Goal: Task Accomplishment & Management: Manage account settings

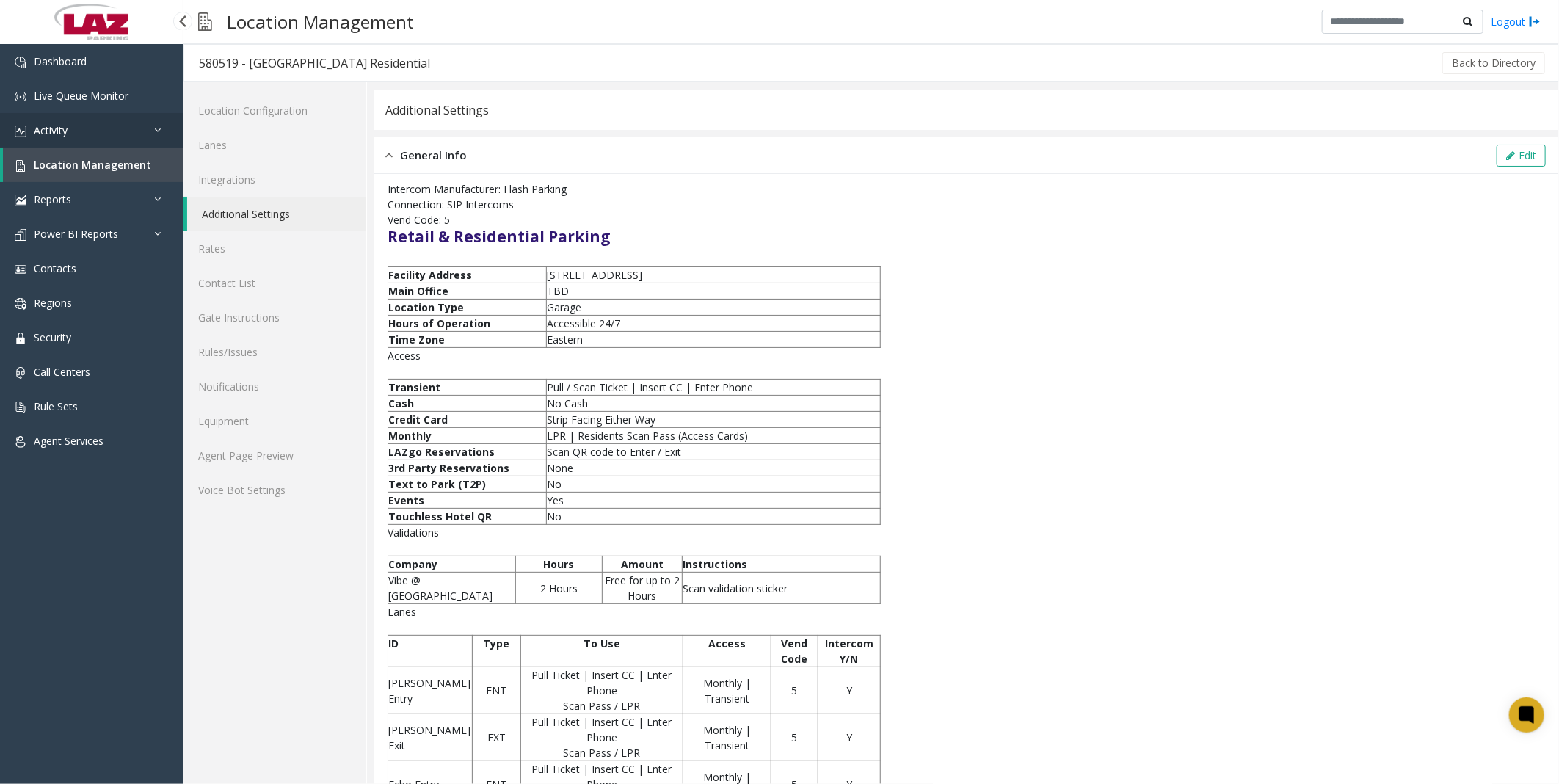
click at [66, 134] on span "Activity" at bounding box center [51, 130] width 34 height 14
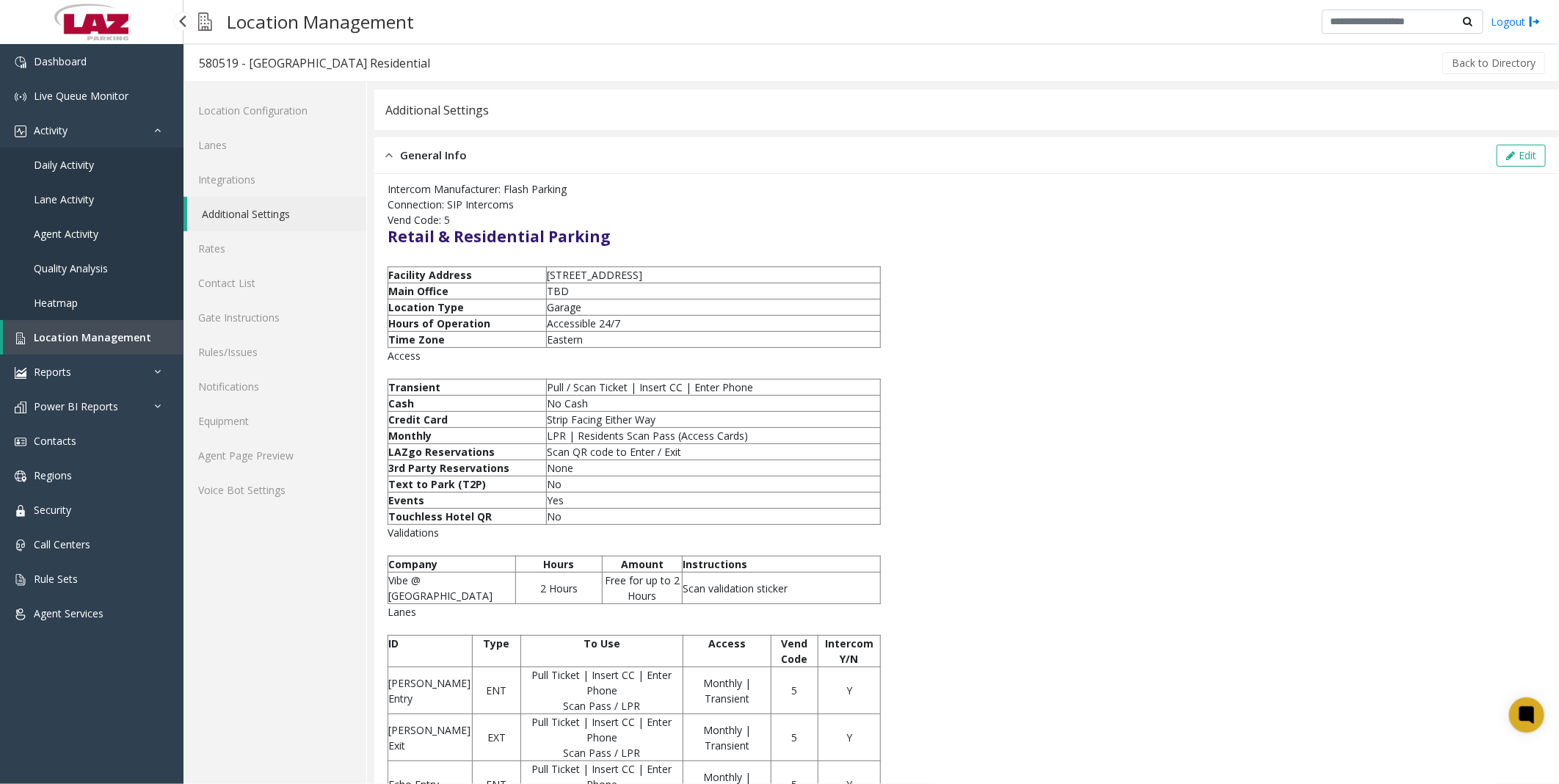
click at [77, 163] on span "Daily Activity" at bounding box center [64, 164] width 60 height 14
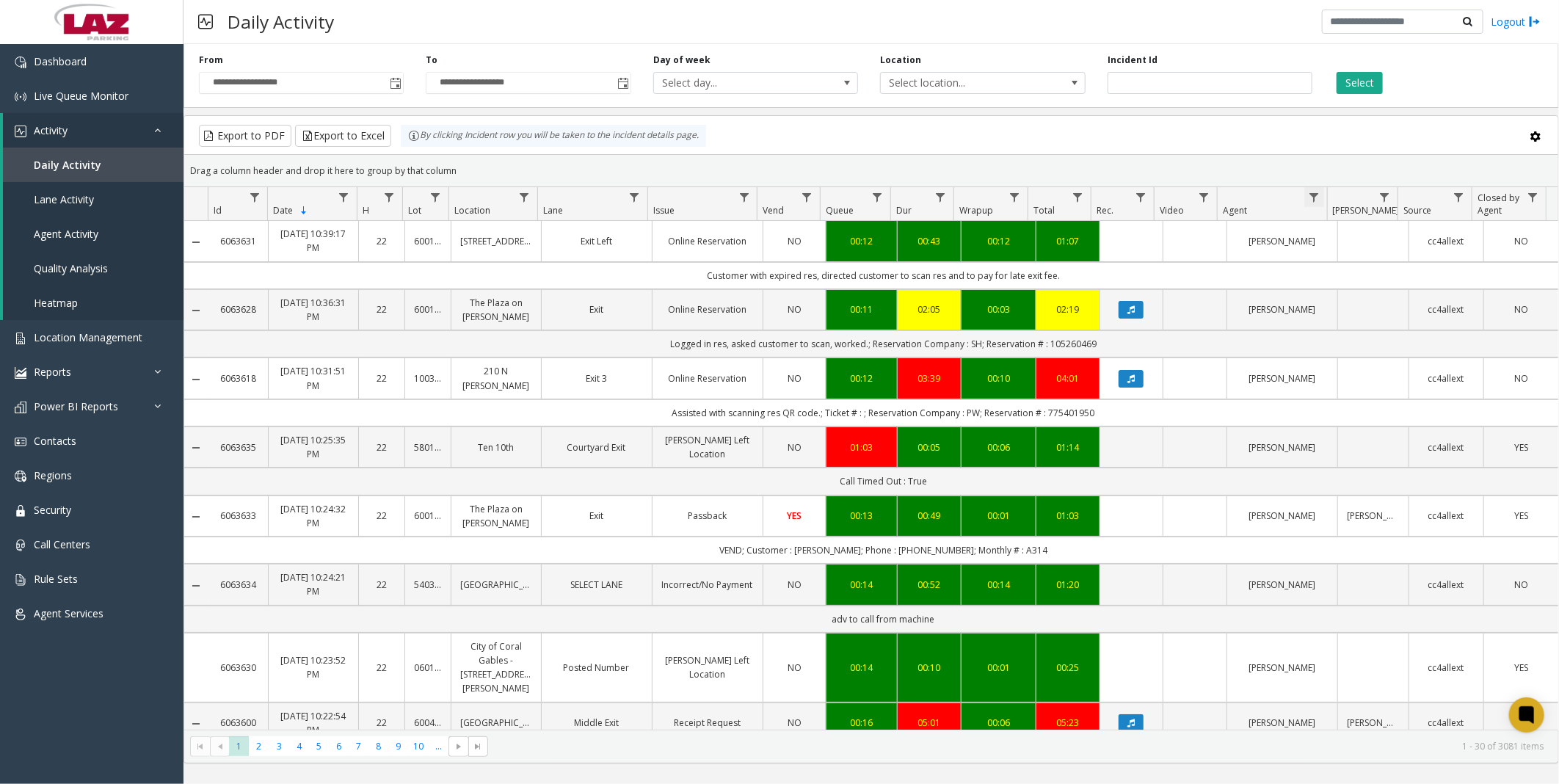
click at [1310, 195] on span "Data table" at bounding box center [1314, 197] width 11 height 11
click at [1324, 250] on input "Agent Filter" at bounding box center [1378, 261] width 125 height 25
type input "*****"
click at [1390, 392] on button "Filter" at bounding box center [1409, 397] width 60 height 32
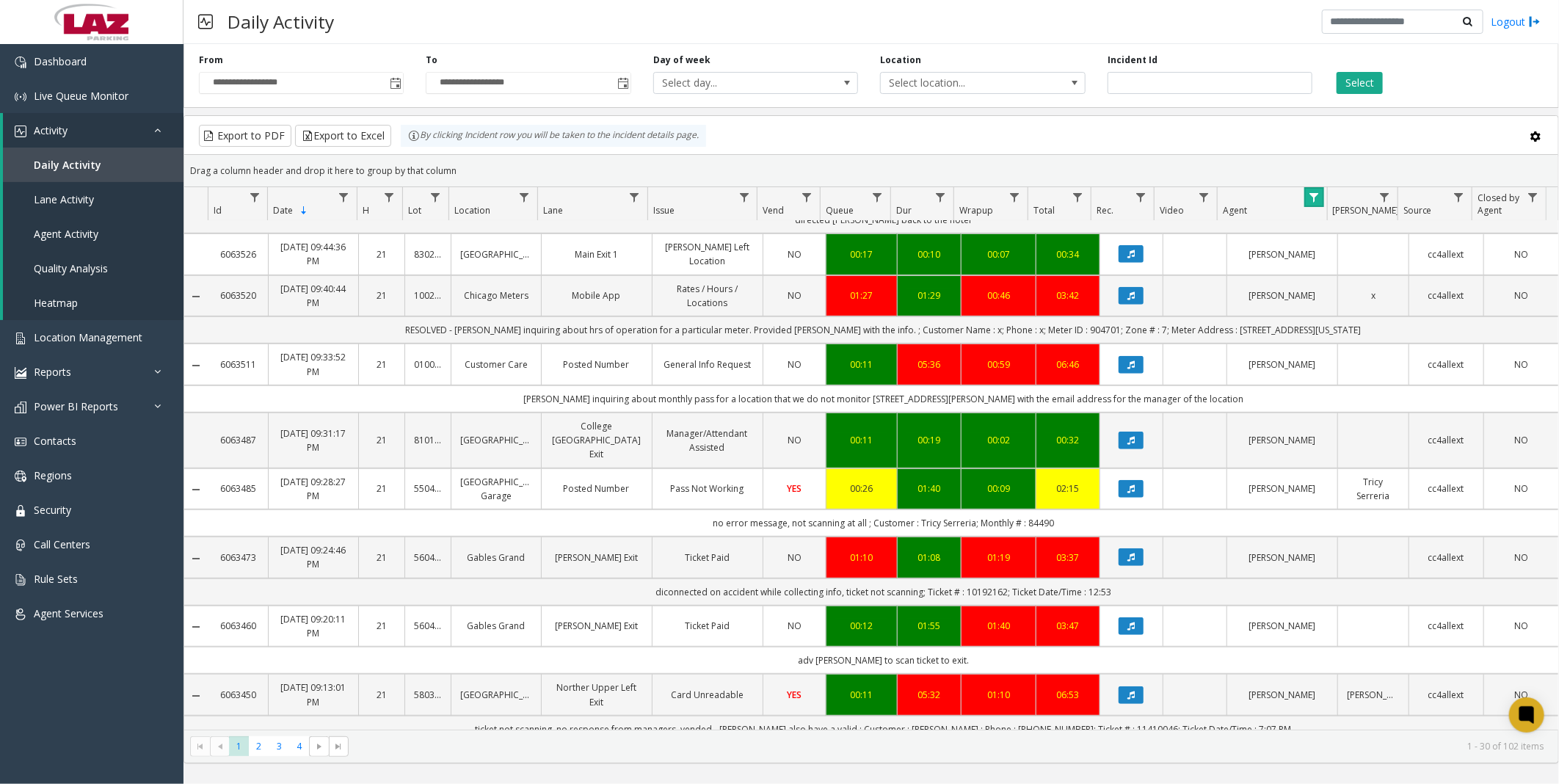
scroll to position [489, 0]
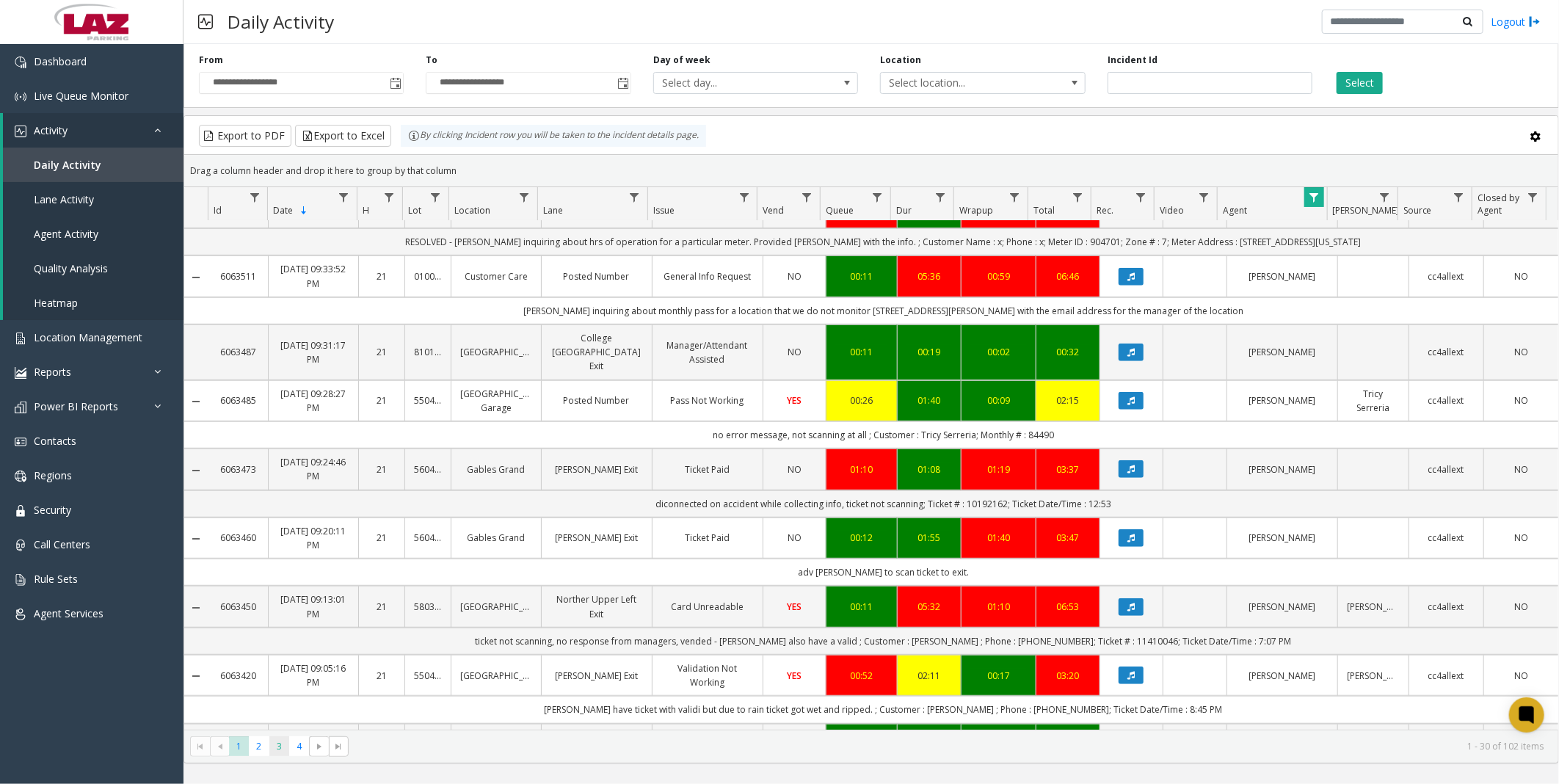
click at [282, 749] on span "3" at bounding box center [279, 746] width 20 height 20
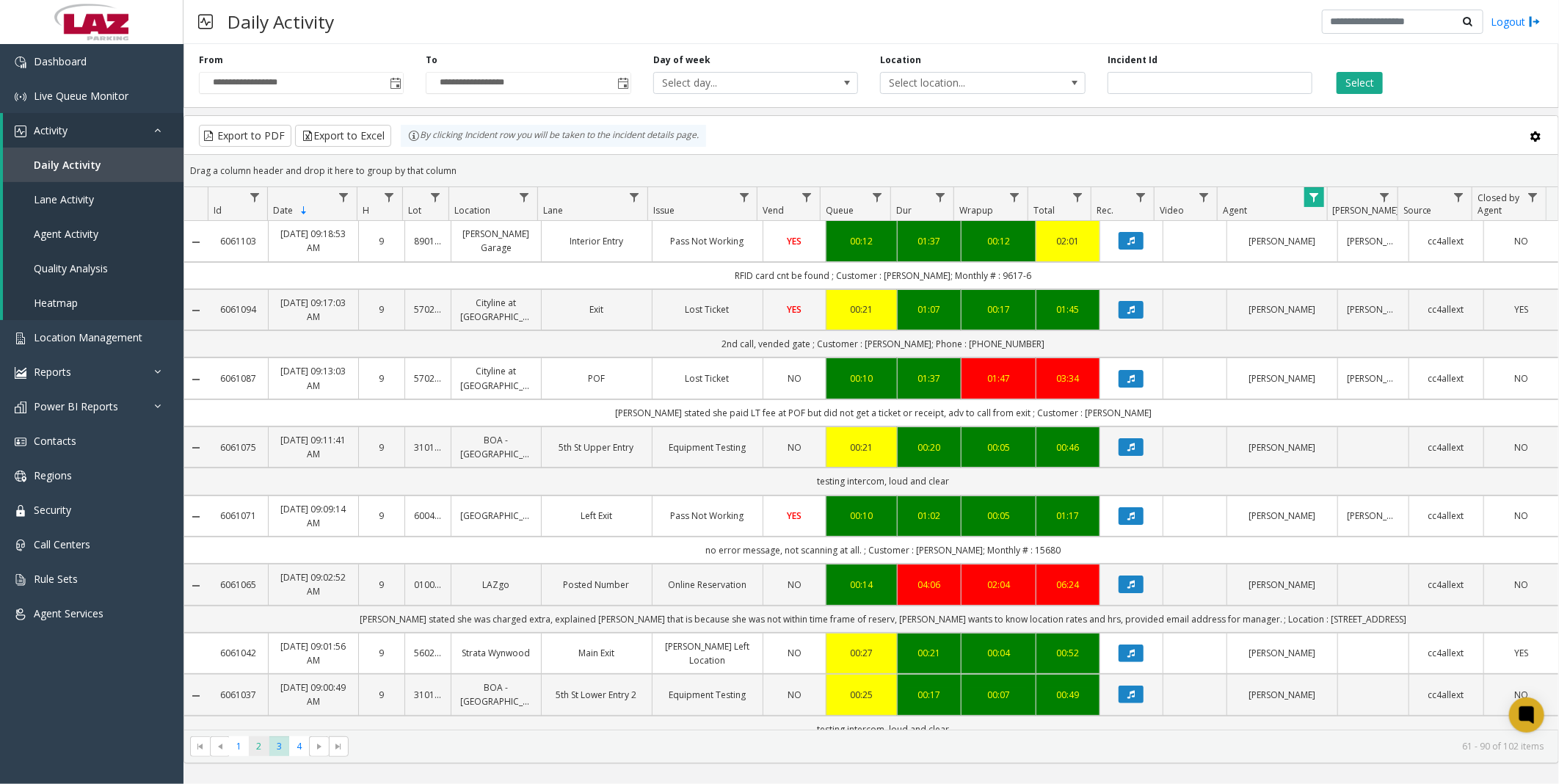
click at [259, 746] on span "2" at bounding box center [258, 746] width 20 height 20
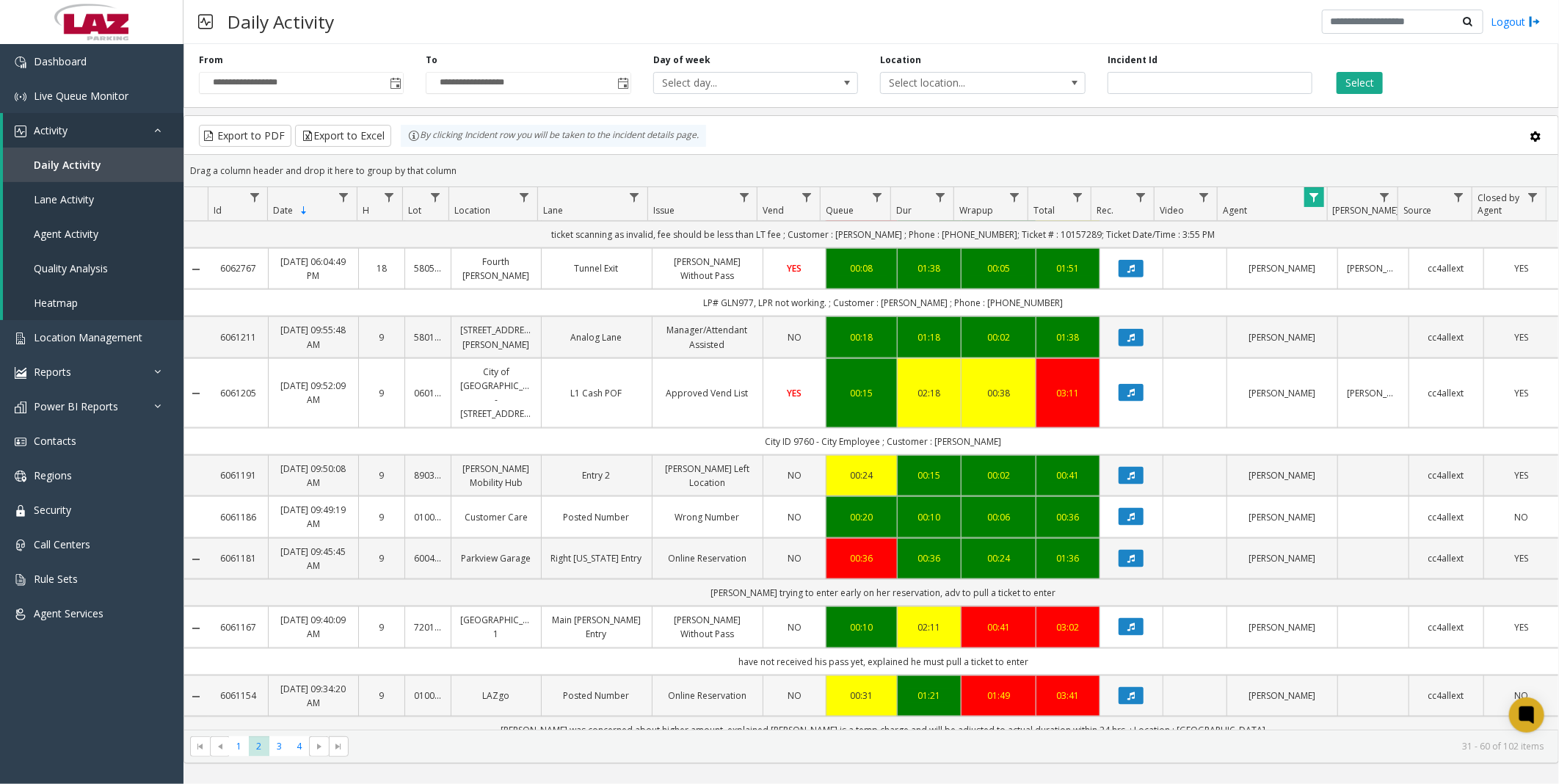
scroll to position [1112, 0]
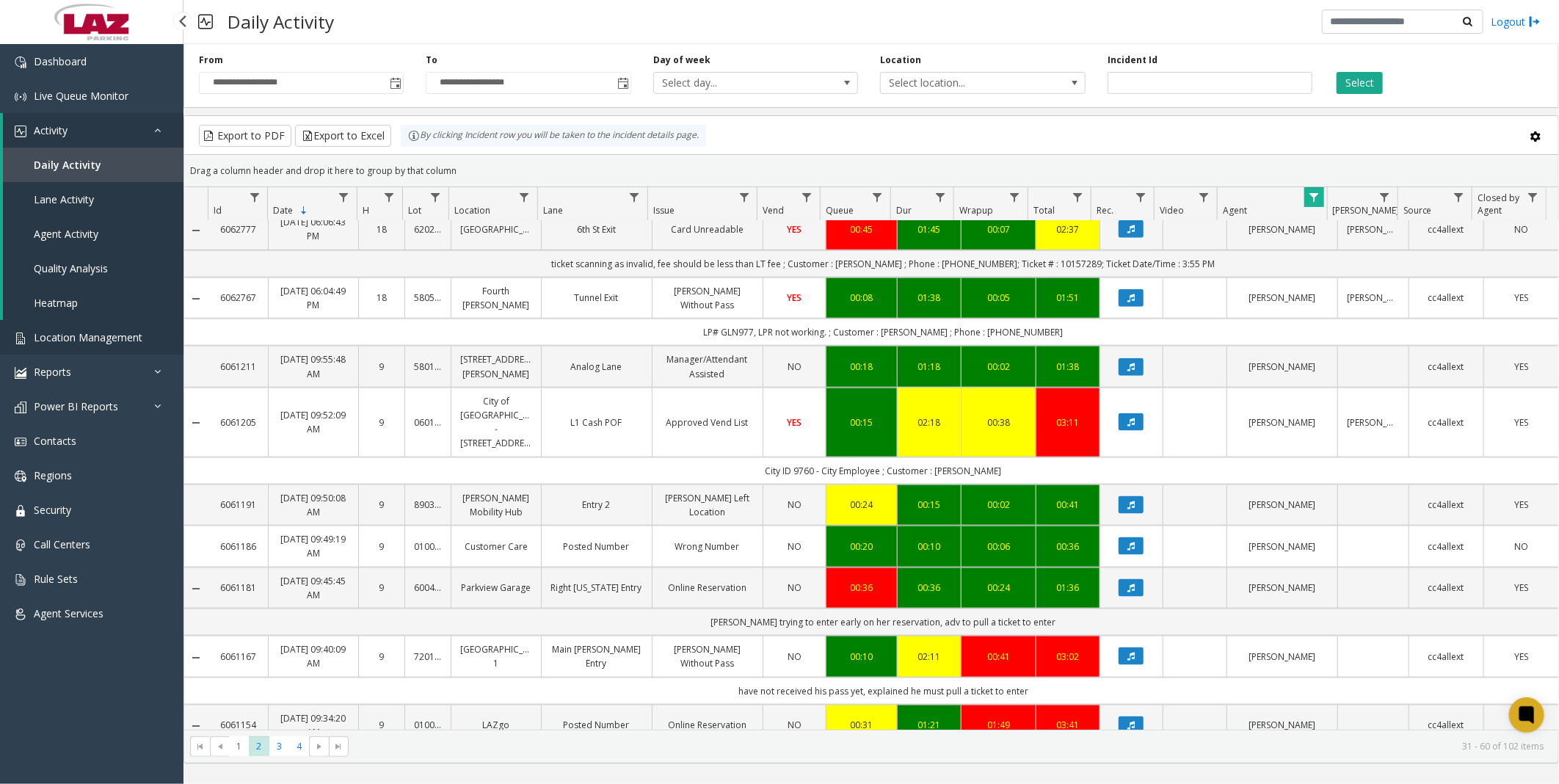
click at [85, 332] on span "Location Management" at bounding box center [88, 337] width 109 height 14
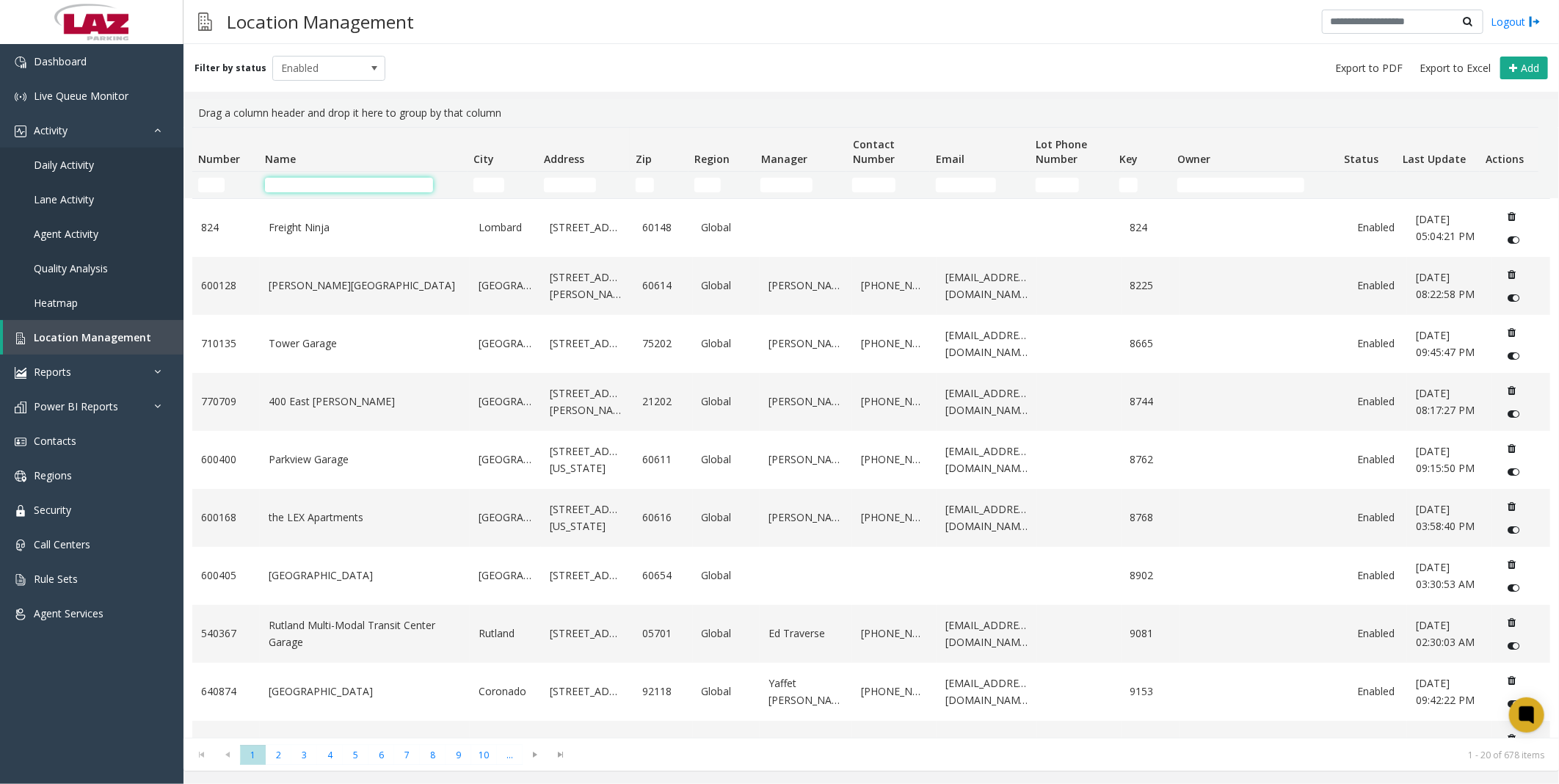
click at [287, 182] on input "Name Filter" at bounding box center [348, 184] width 168 height 14
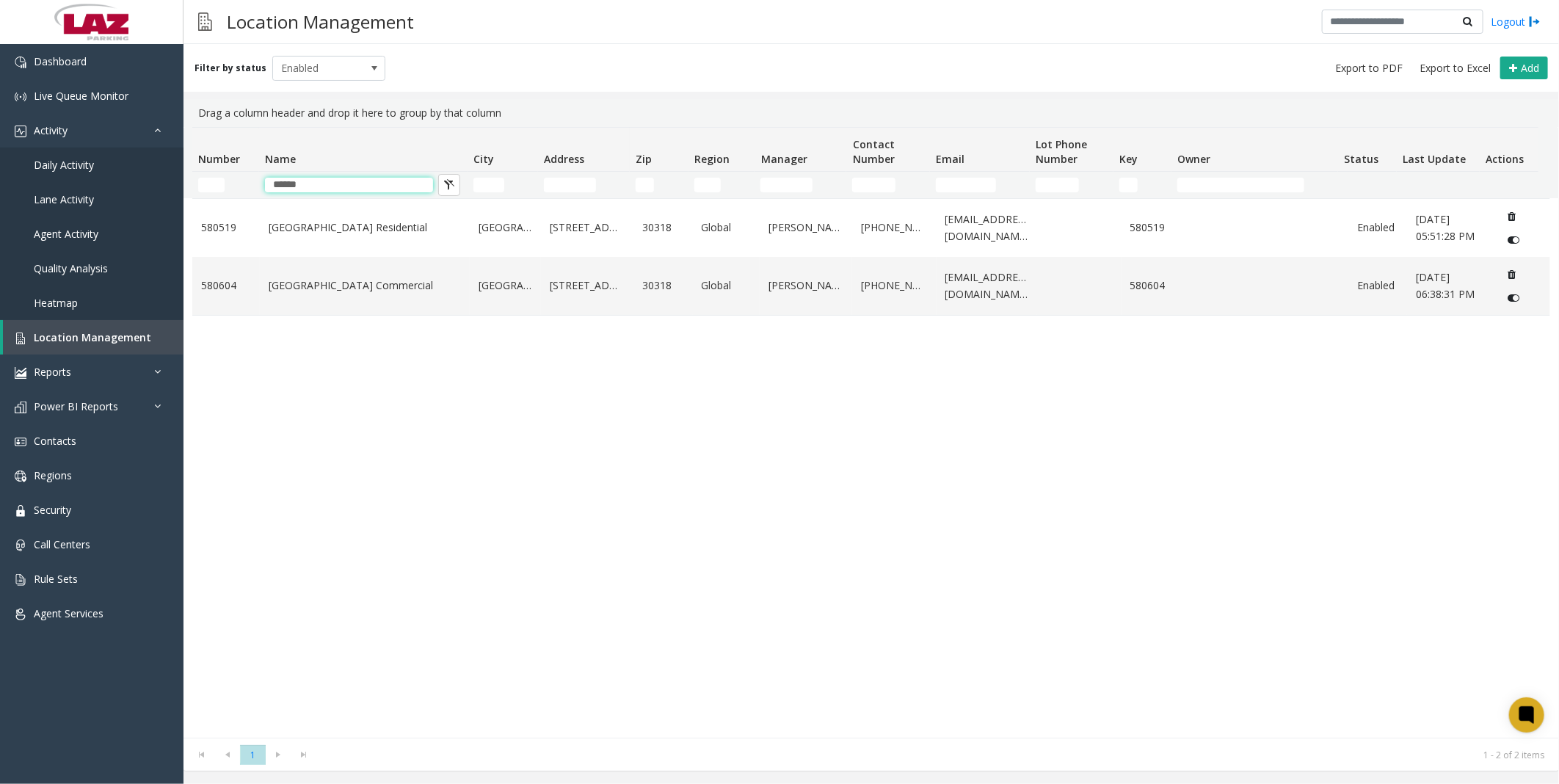
type input "******"
click at [329, 394] on div "[GEOGRAPHIC_DATA] Residential [GEOGRAPHIC_DATA] [STREET_ADDRESS] Global [PERSON…" at bounding box center [871, 467] width 1358 height 539
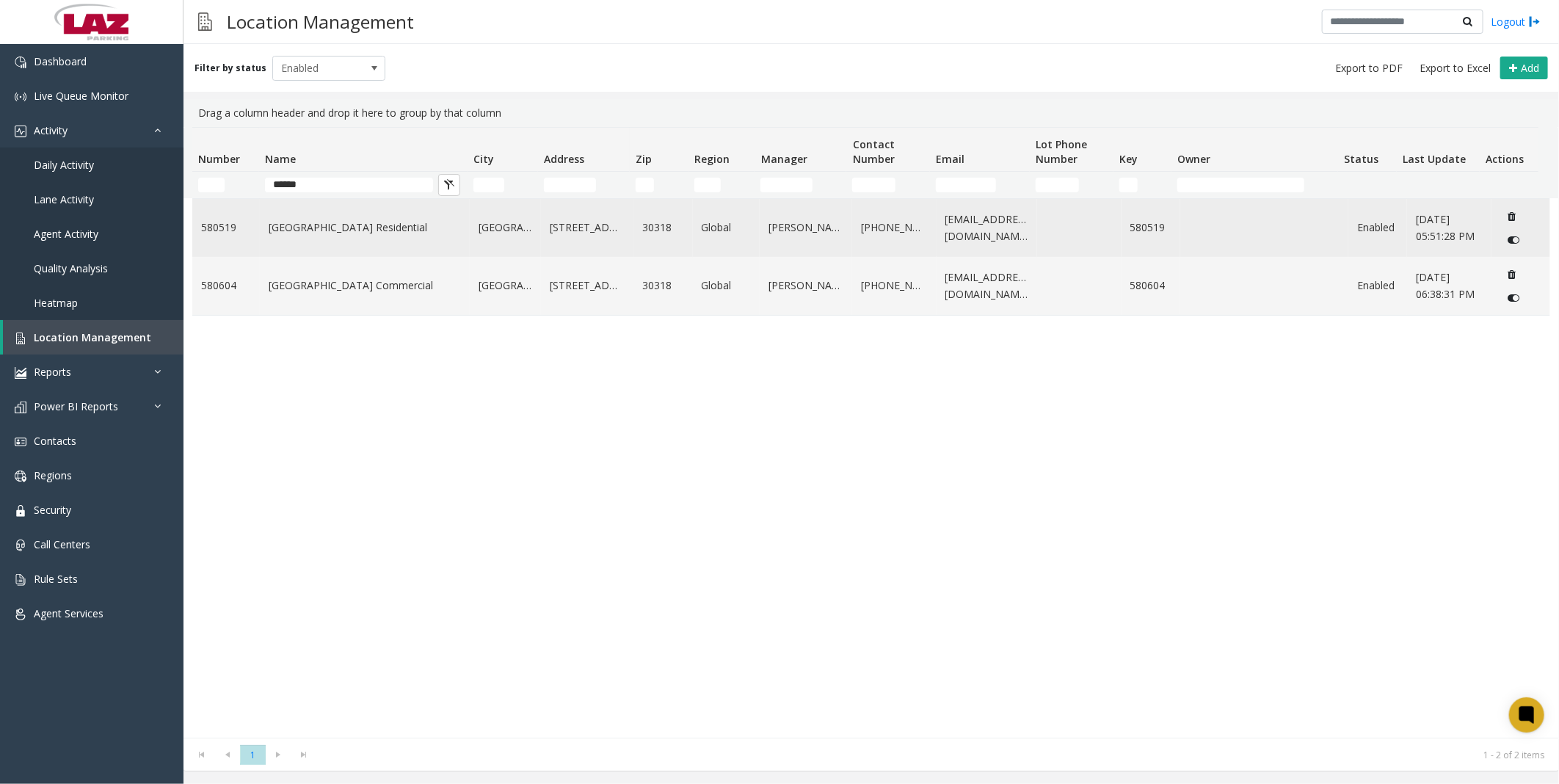
click at [350, 225] on link "[GEOGRAPHIC_DATA] Residential" at bounding box center [364, 227] width 193 height 16
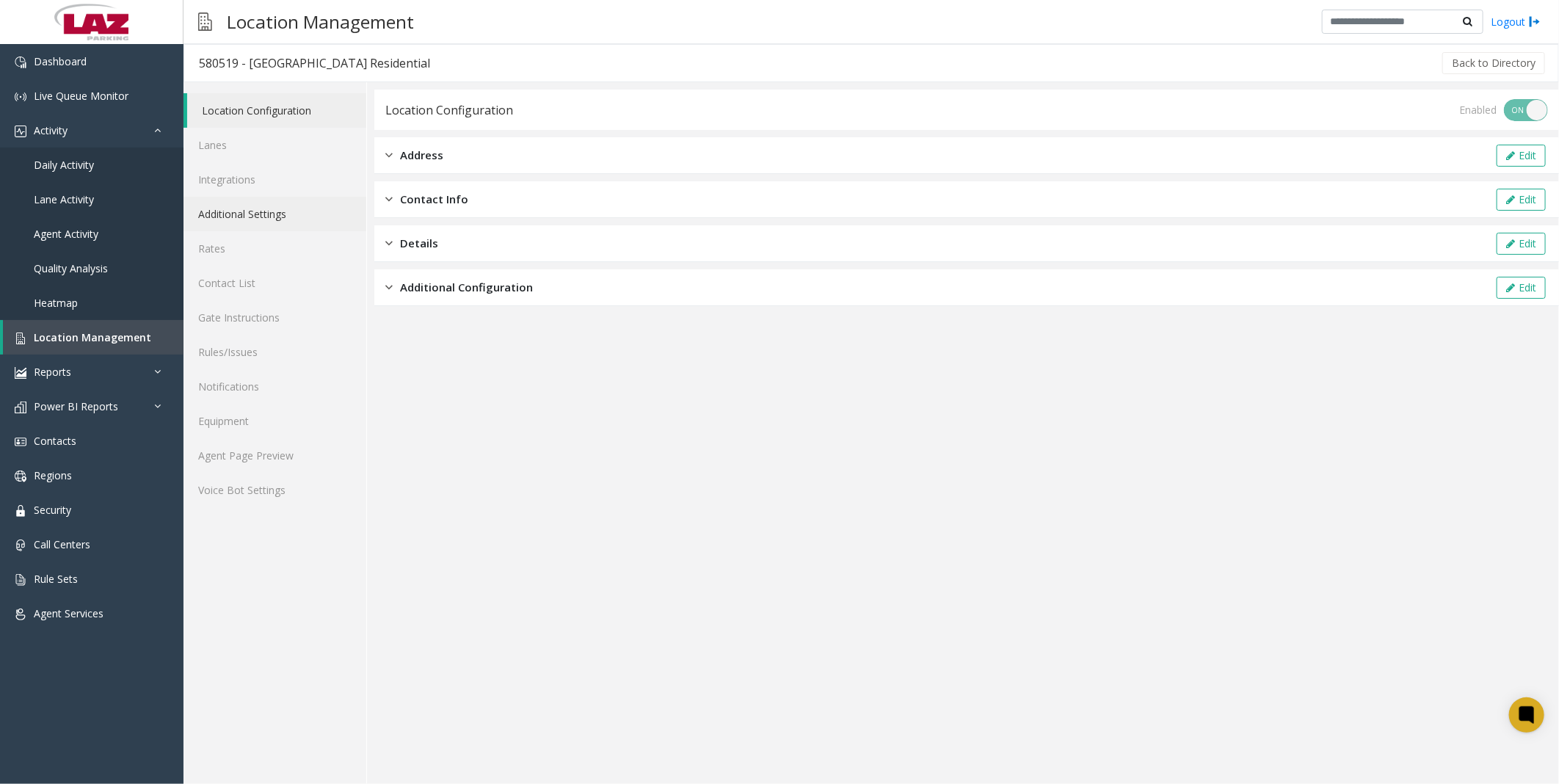
click at [272, 210] on link "Additional Settings" at bounding box center [275, 213] width 183 height 34
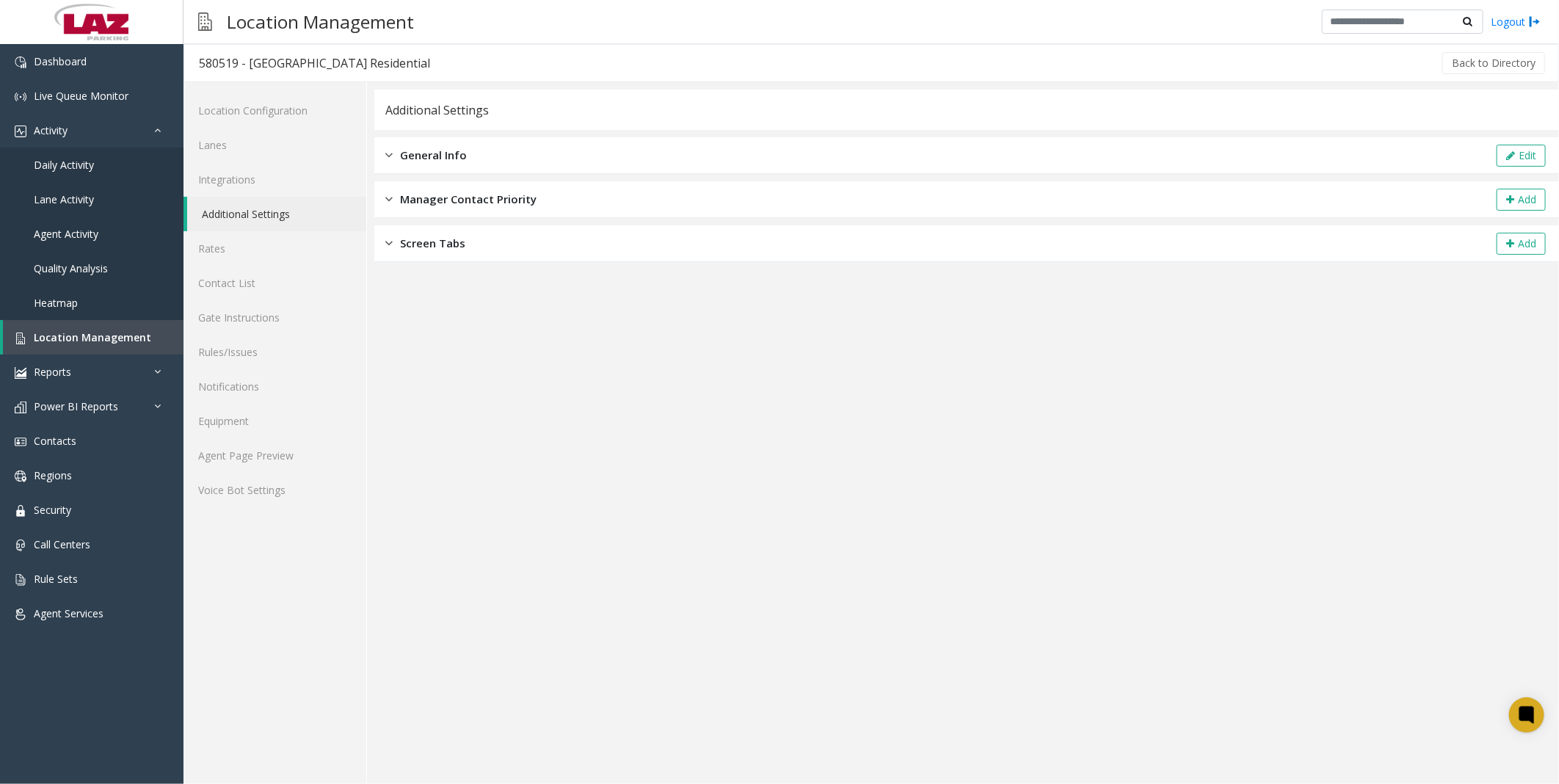
click at [422, 151] on span "General Info" at bounding box center [433, 155] width 66 height 17
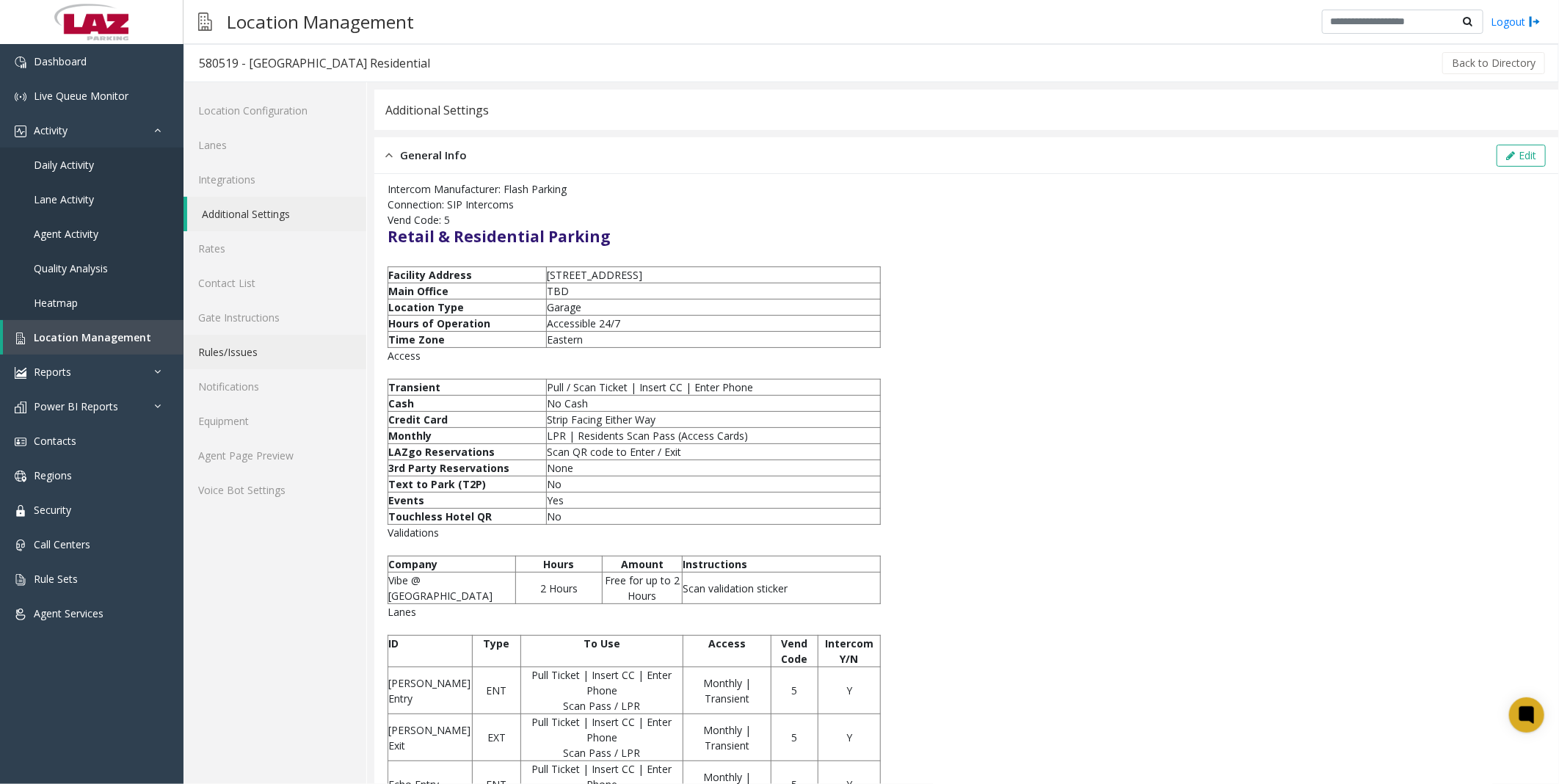
click at [240, 343] on link "Rules/Issues" at bounding box center [275, 352] width 183 height 34
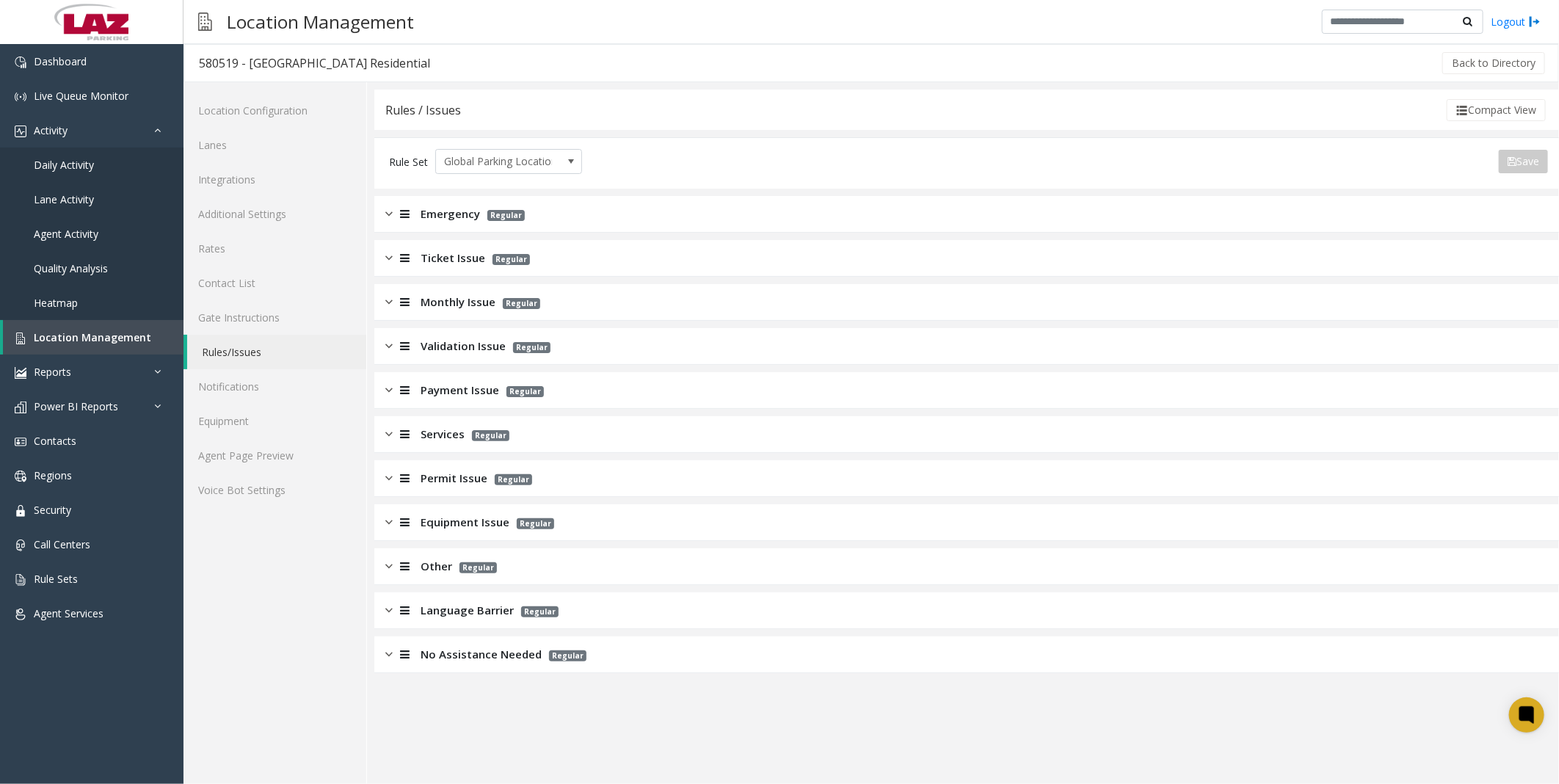
click at [460, 295] on span "Monthly Issue" at bounding box center [458, 302] width 75 height 17
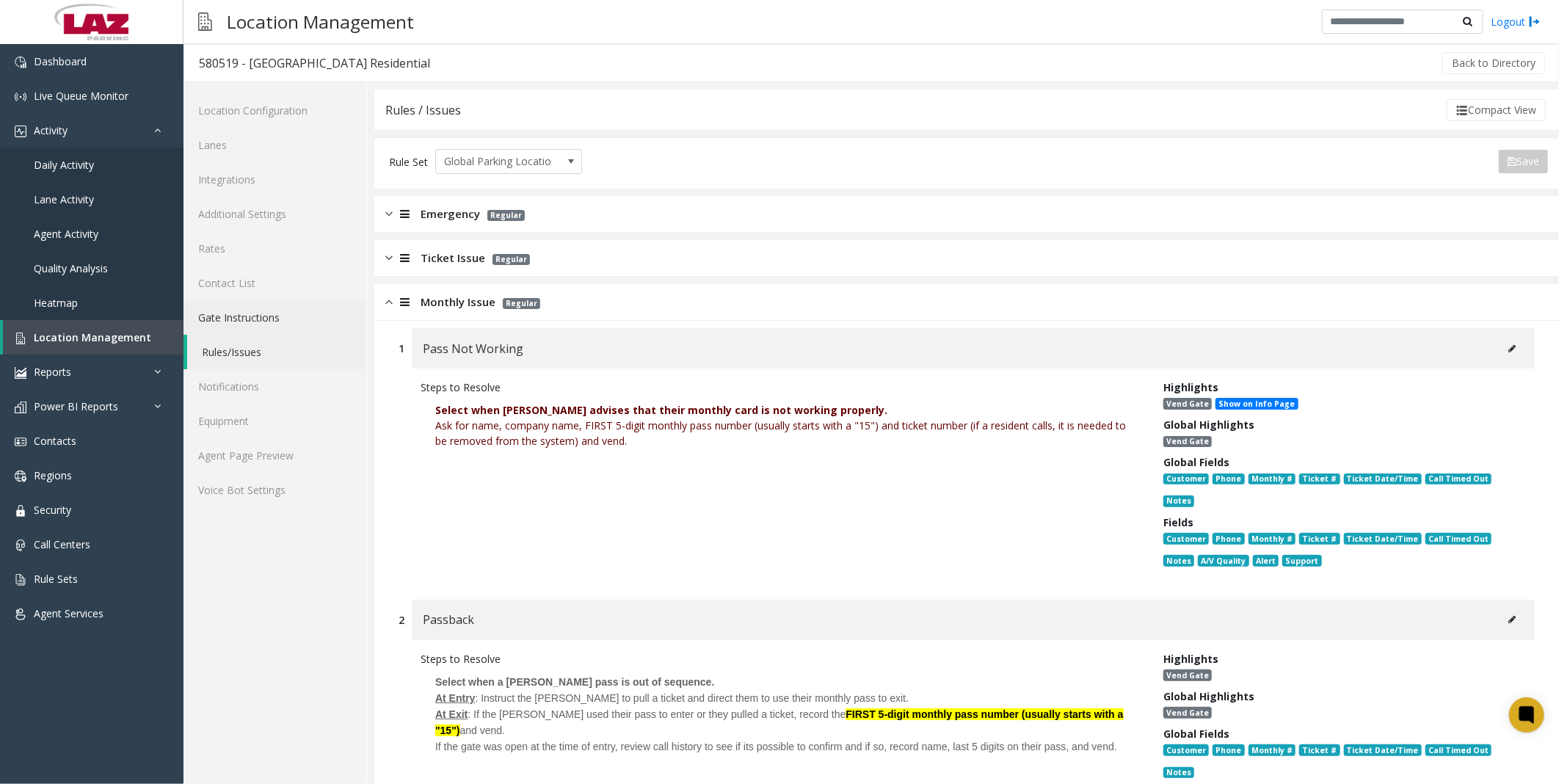
click at [252, 306] on link "Gate Instructions" at bounding box center [275, 318] width 183 height 34
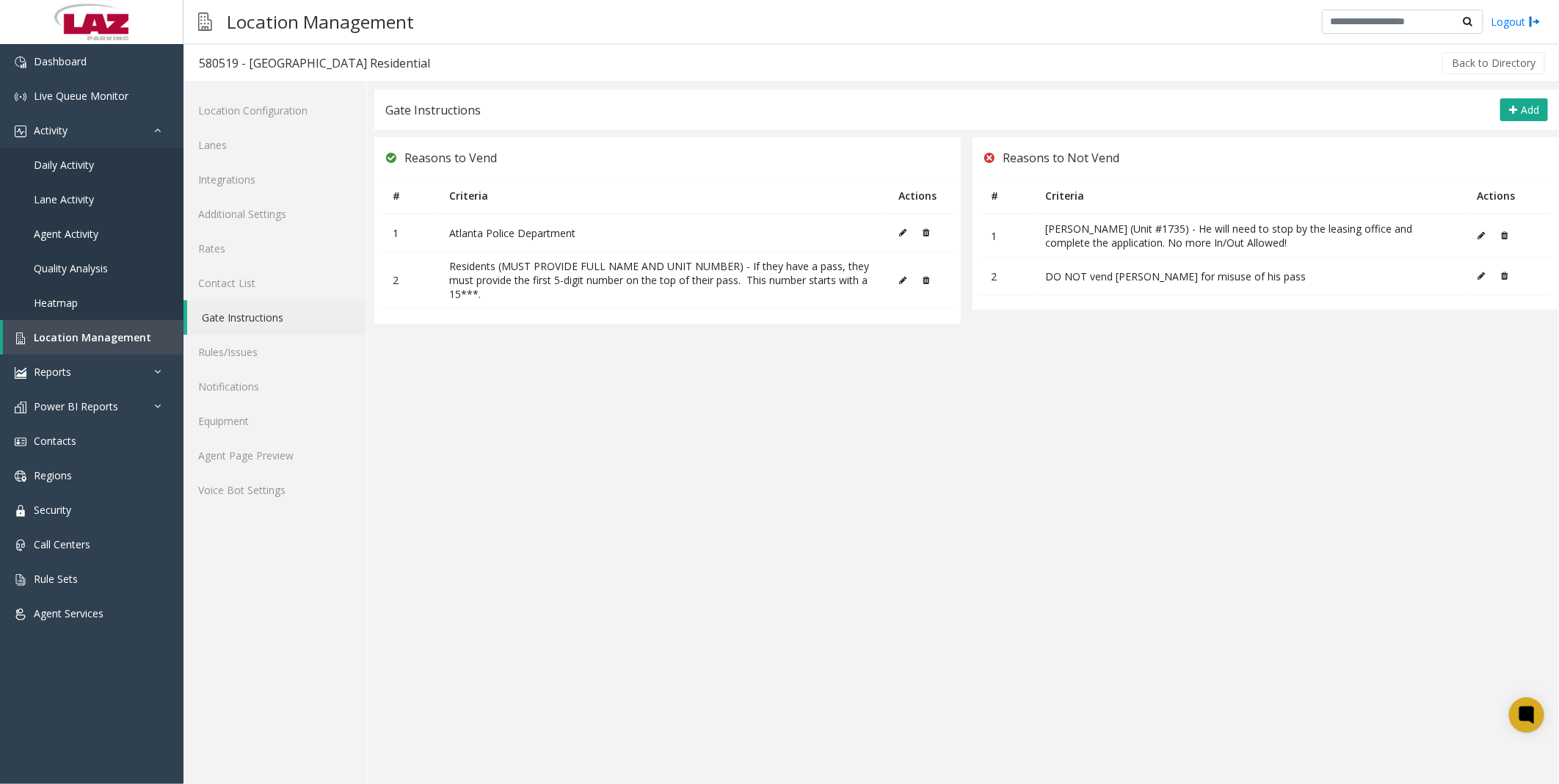
click at [1508, 237] on icon at bounding box center [1504, 235] width 7 height 9
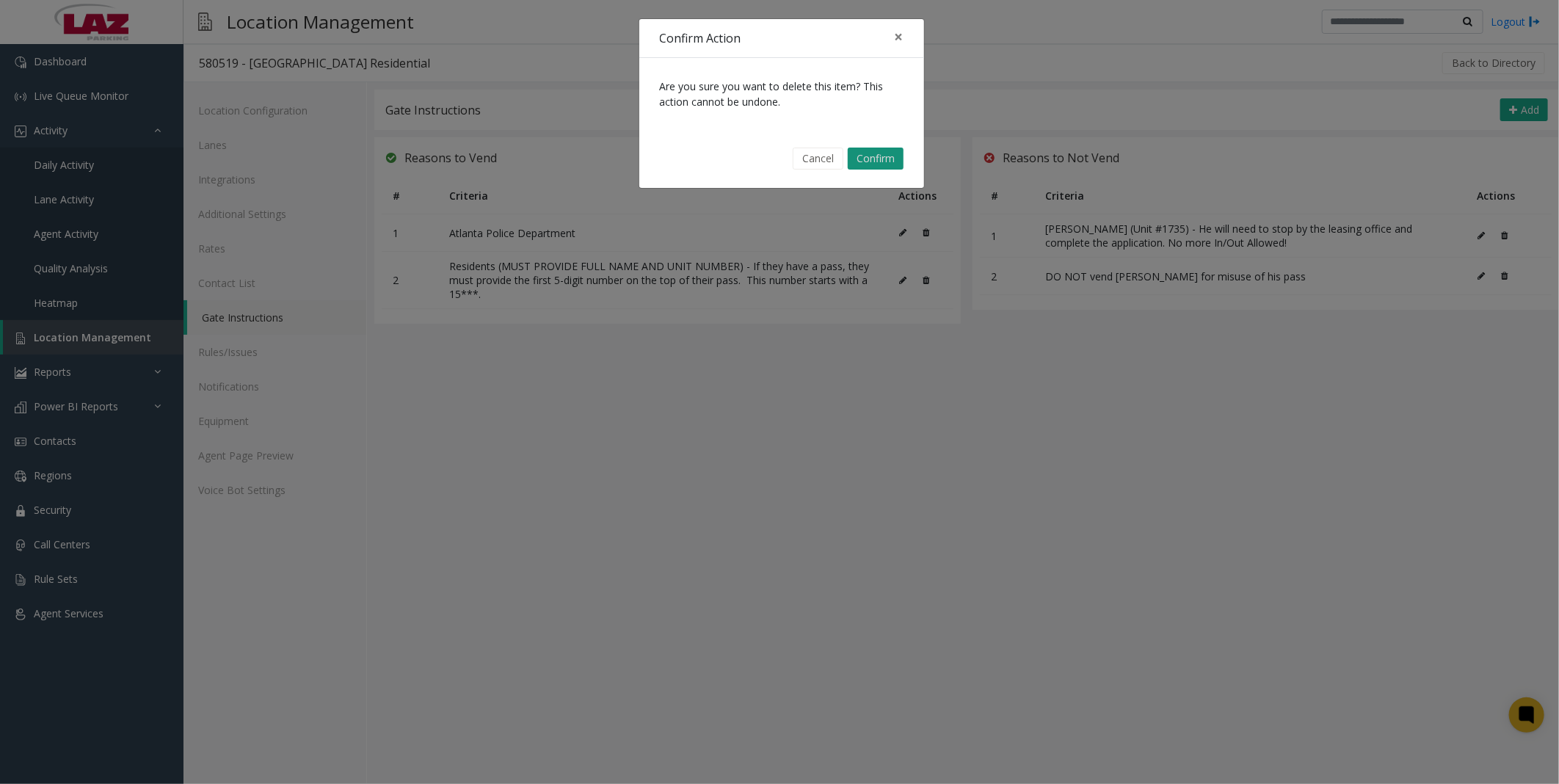
click at [863, 160] on button "Confirm" at bounding box center [875, 158] width 56 height 22
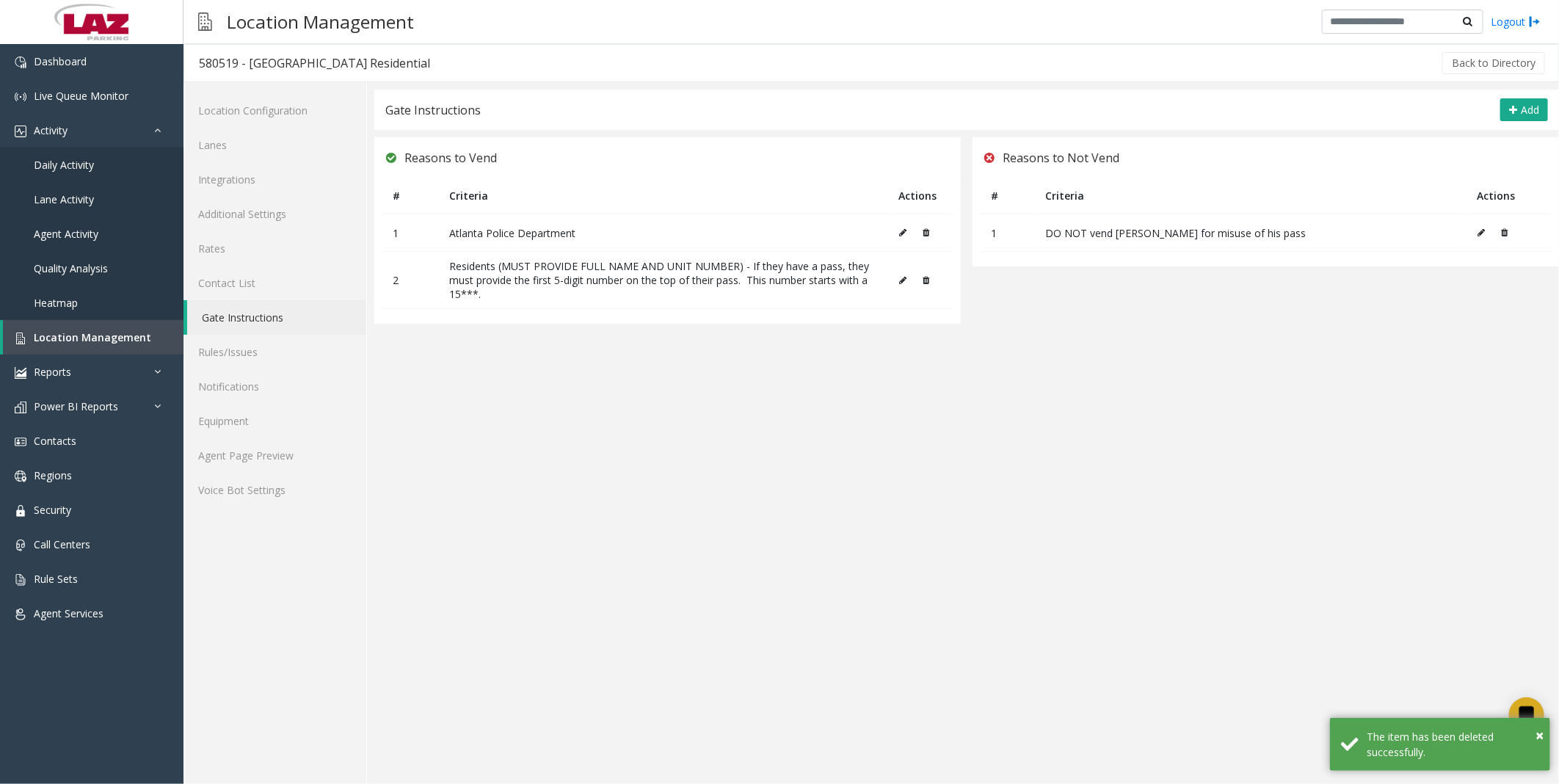
click at [1507, 232] on icon at bounding box center [1504, 232] width 7 height 9
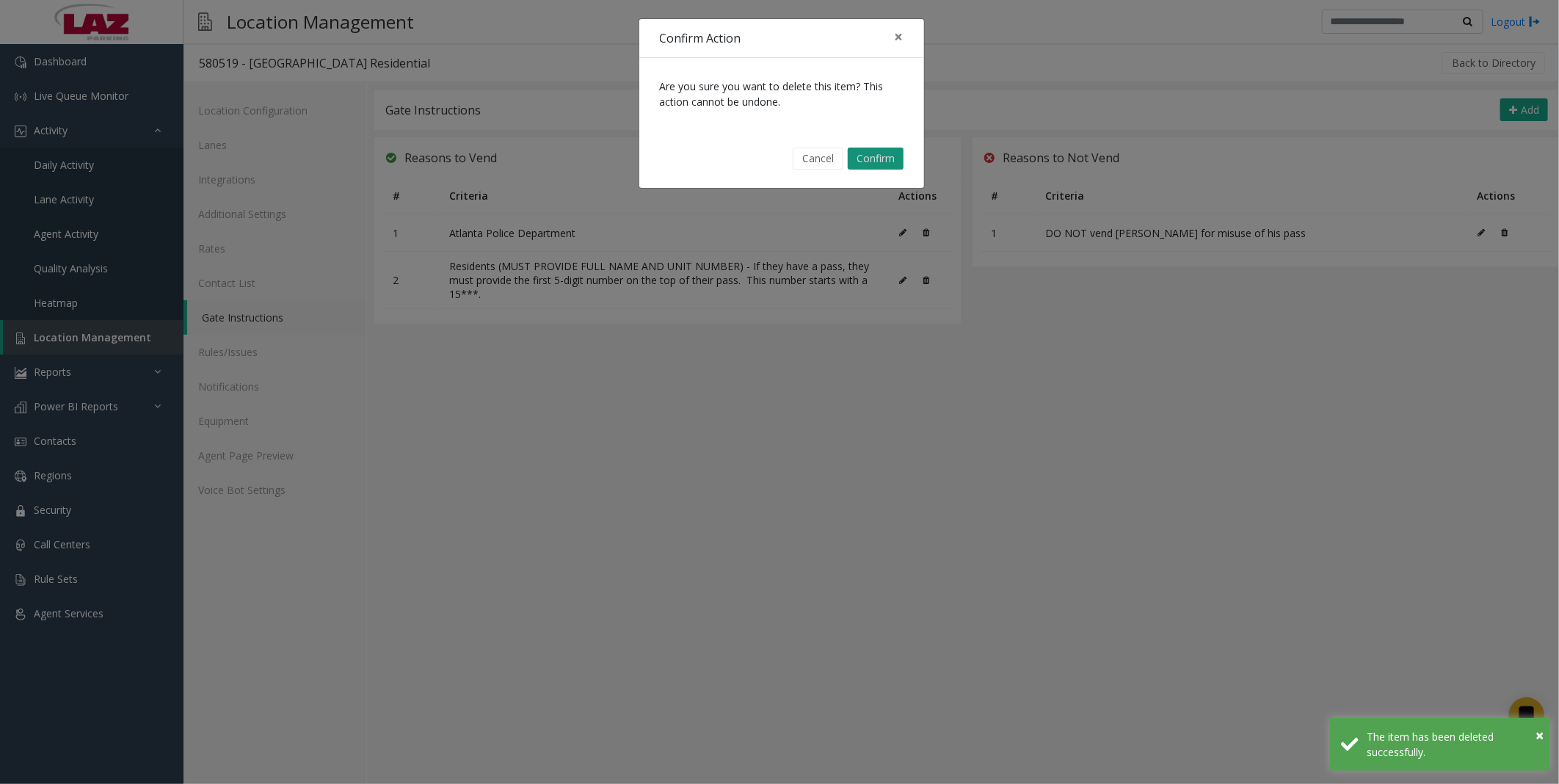
click at [875, 153] on button "Confirm" at bounding box center [875, 158] width 56 height 22
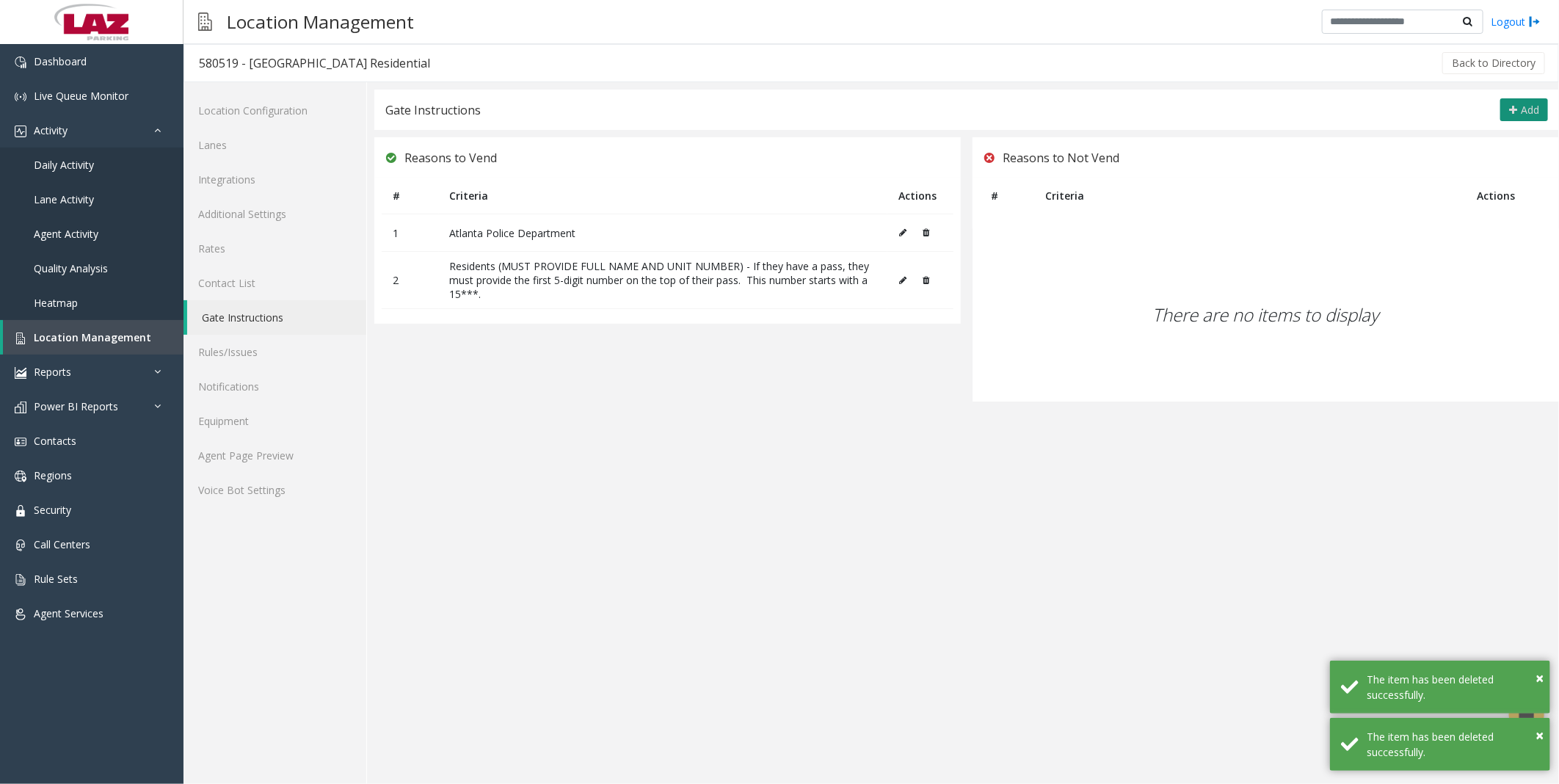
click at [1513, 116] on icon at bounding box center [1513, 110] width 9 height 11
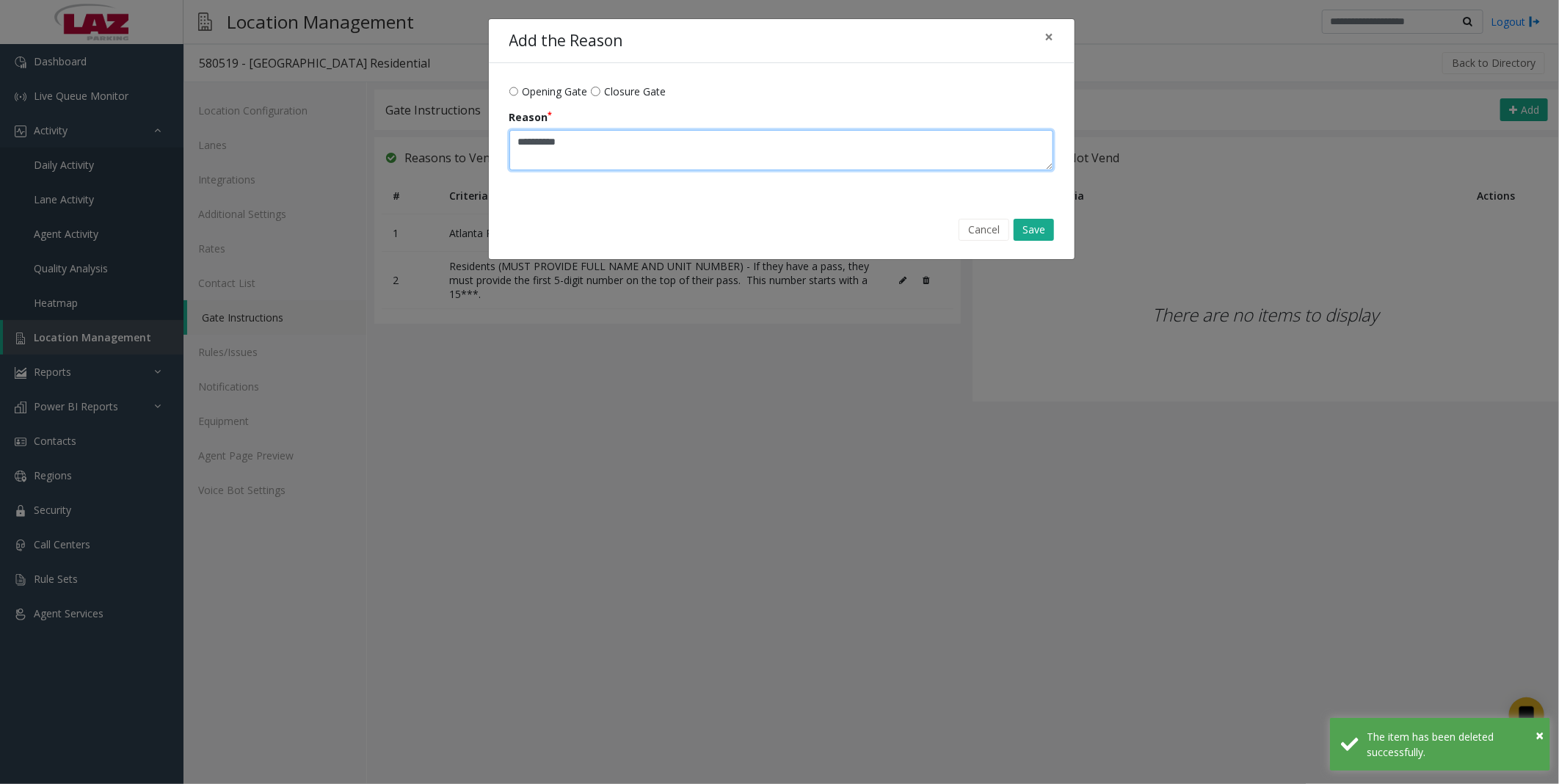
click at [584, 139] on textarea "Reason" at bounding box center [781, 150] width 544 height 41
paste textarea "**********"
drag, startPoint x: 541, startPoint y: 139, endPoint x: 485, endPoint y: 145, distance: 56.3
click at [485, 145] on div "Add the Reason × Opening Gate Closure Gate Reason Cancel Save" at bounding box center [780, 392] width 1559 height 784
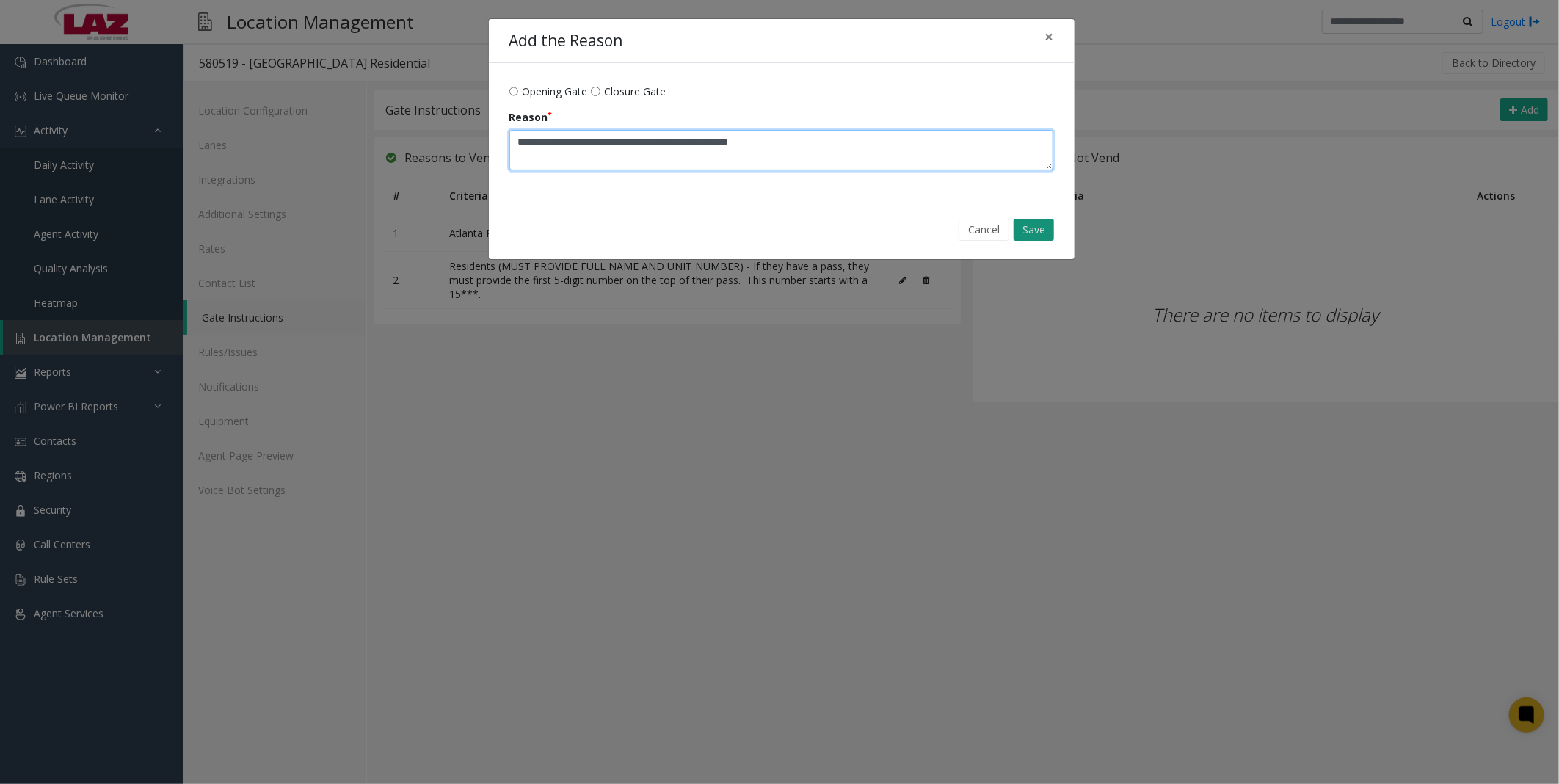
type textarea "**********"
click at [1021, 223] on button "Save" at bounding box center [1034, 229] width 41 height 22
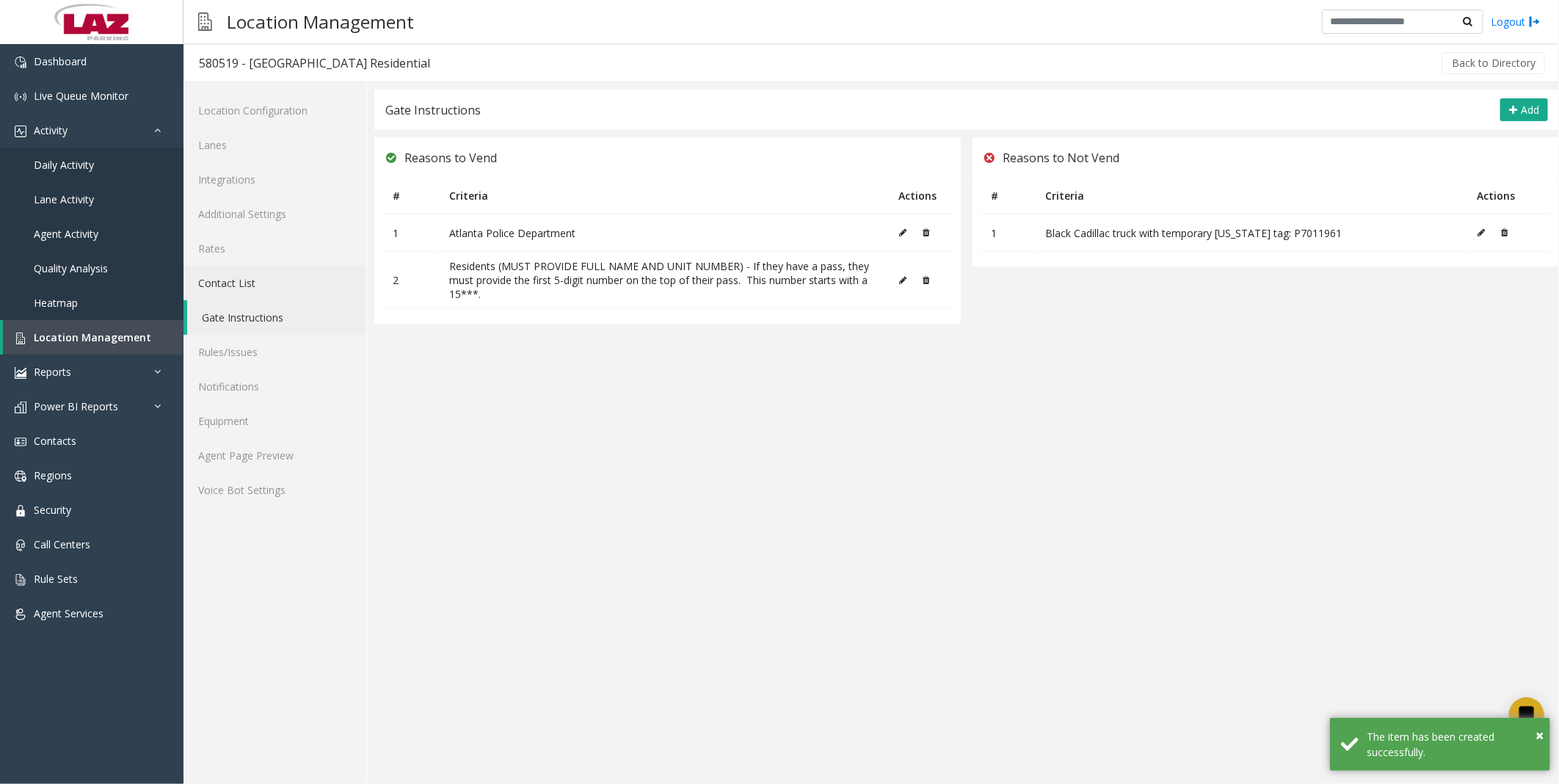
click at [237, 287] on link "Contact List" at bounding box center [275, 283] width 183 height 34
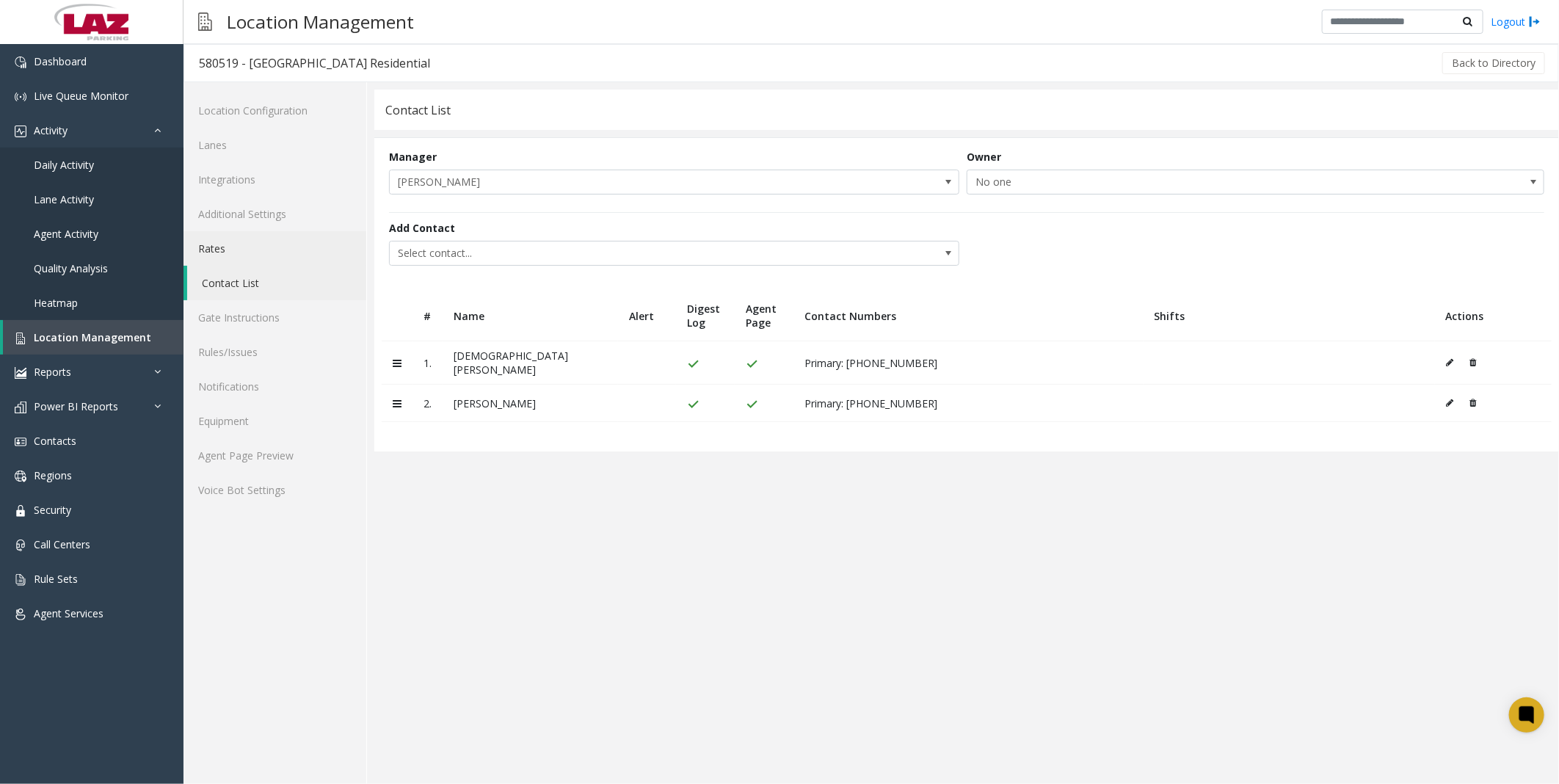
click at [236, 252] on link "Rates" at bounding box center [275, 248] width 183 height 34
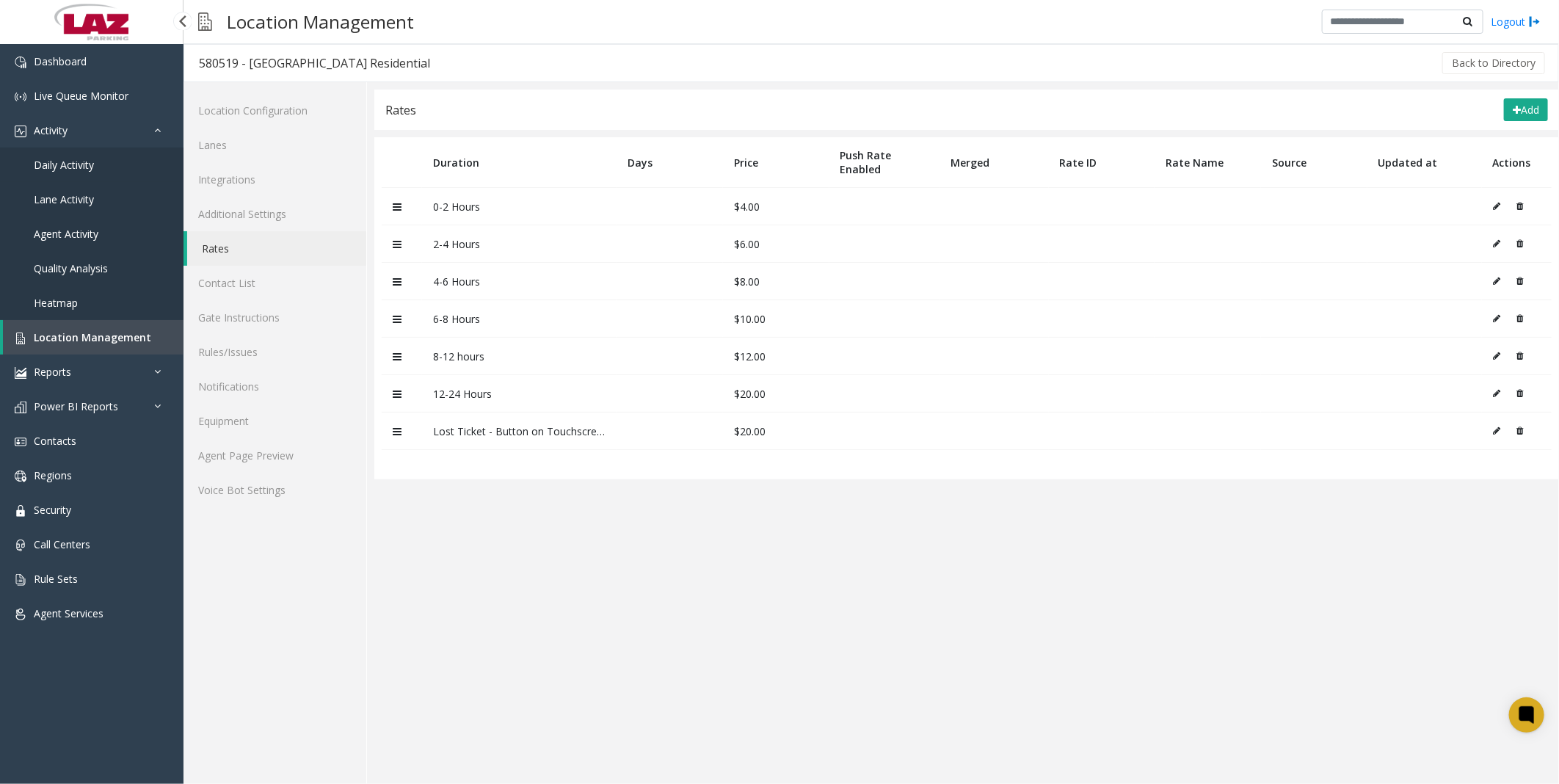
click at [40, 158] on span "Daily Activity" at bounding box center [64, 164] width 60 height 14
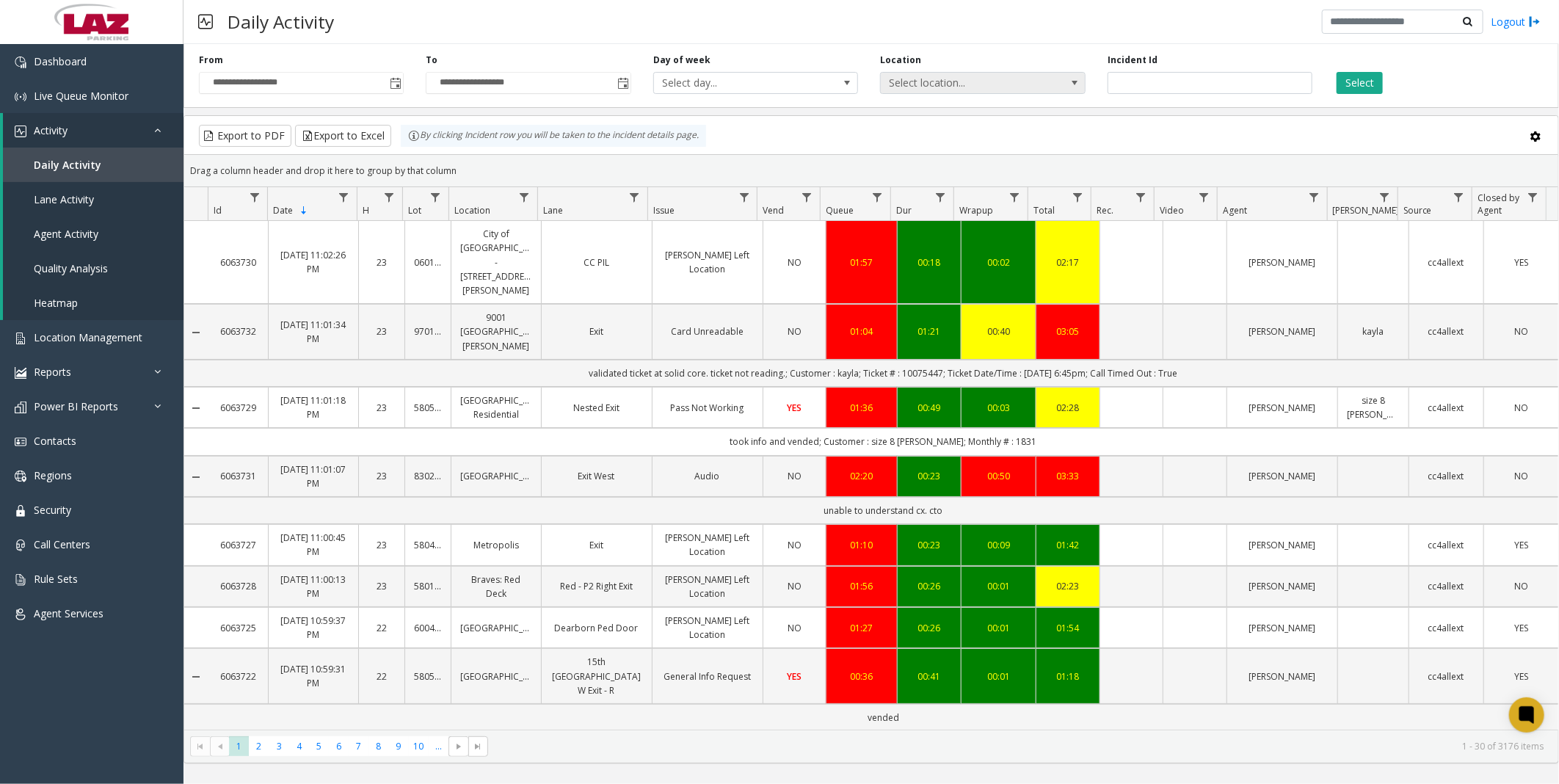
click at [938, 89] on span "Select location..." at bounding box center [963, 83] width 163 height 21
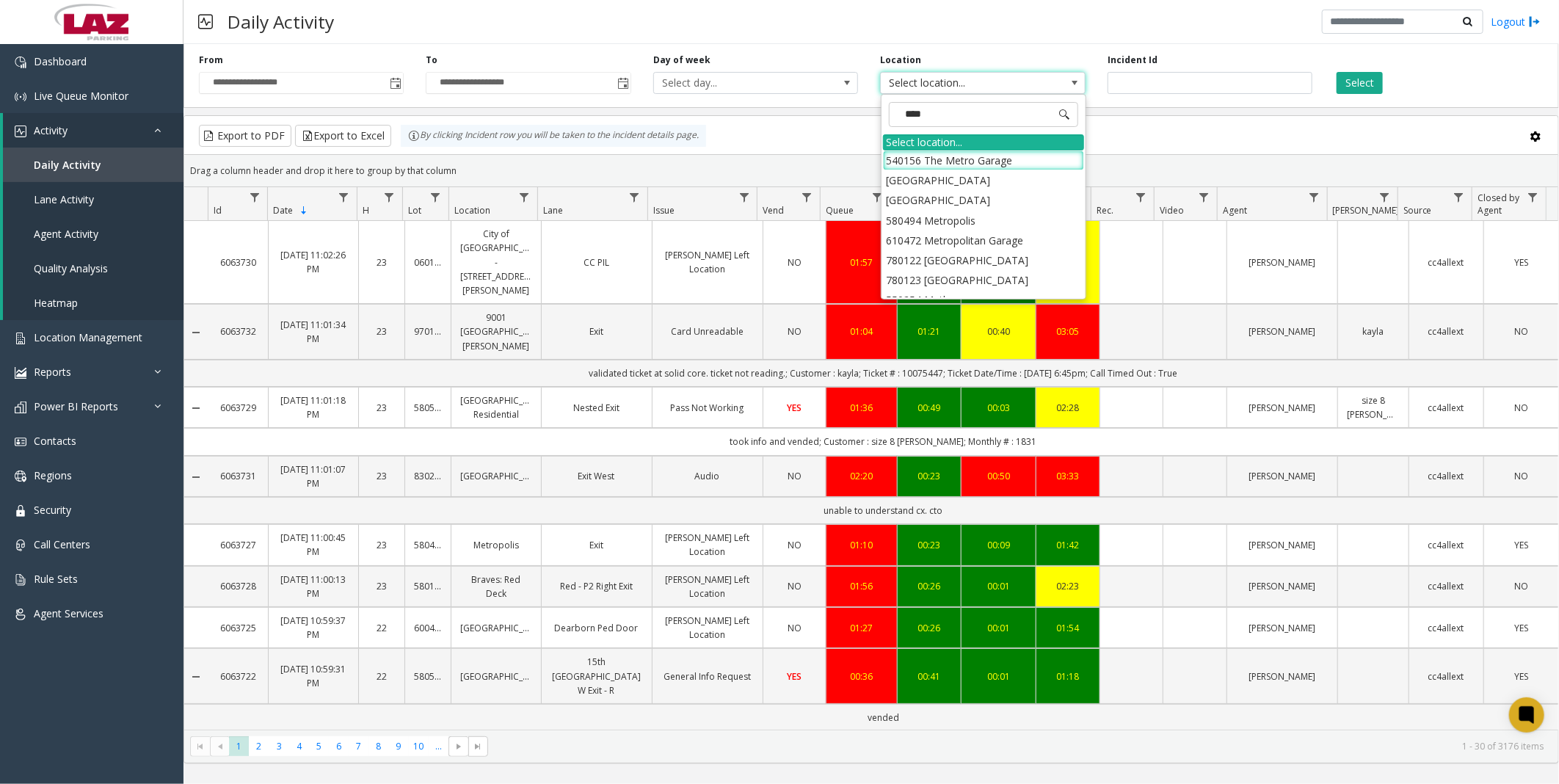
type input "*****"
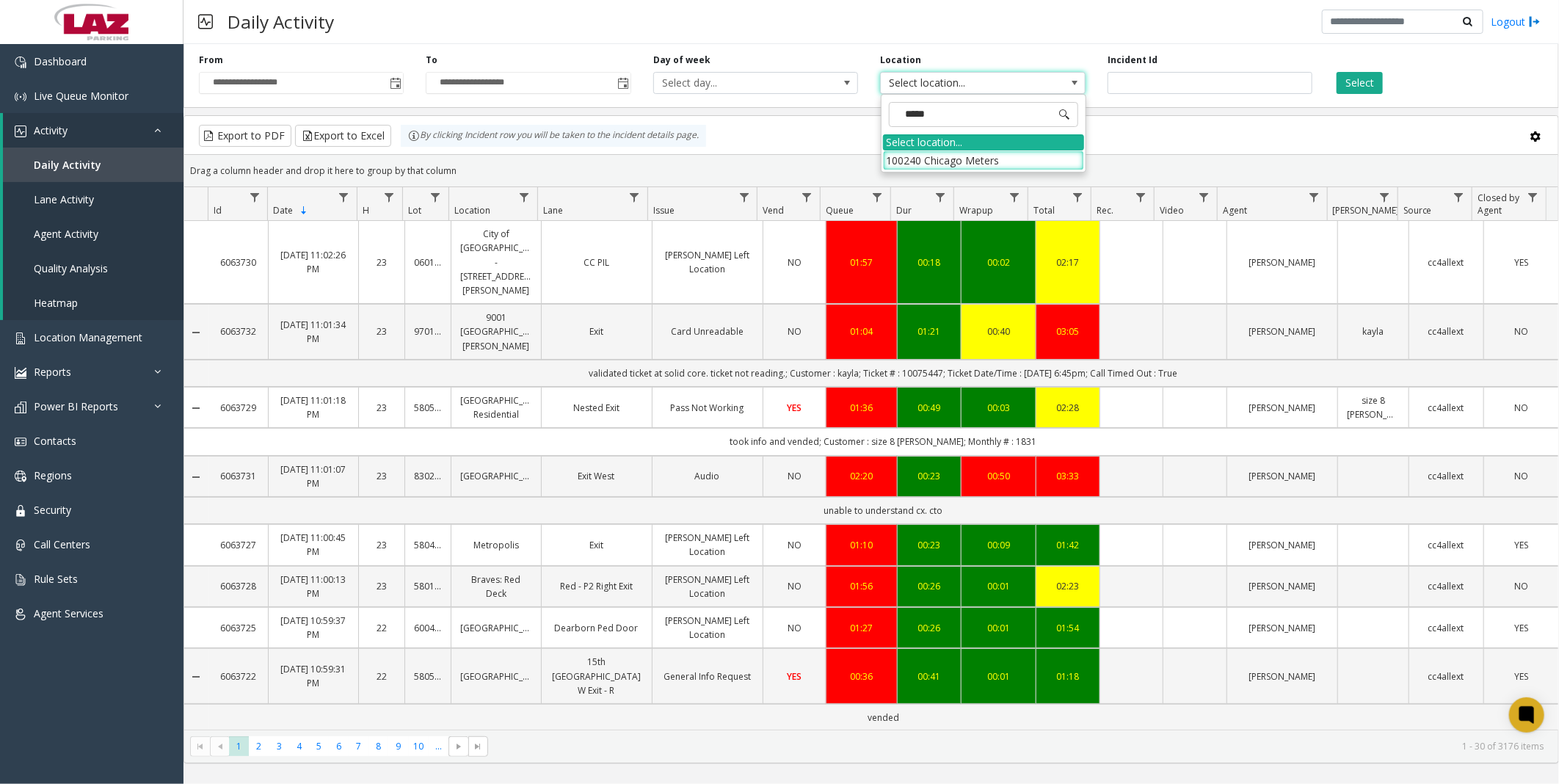
click at [900, 157] on li "100240 Chicago Meters" at bounding box center [983, 160] width 201 height 20
click at [1360, 82] on button "Select" at bounding box center [1360, 82] width 46 height 22
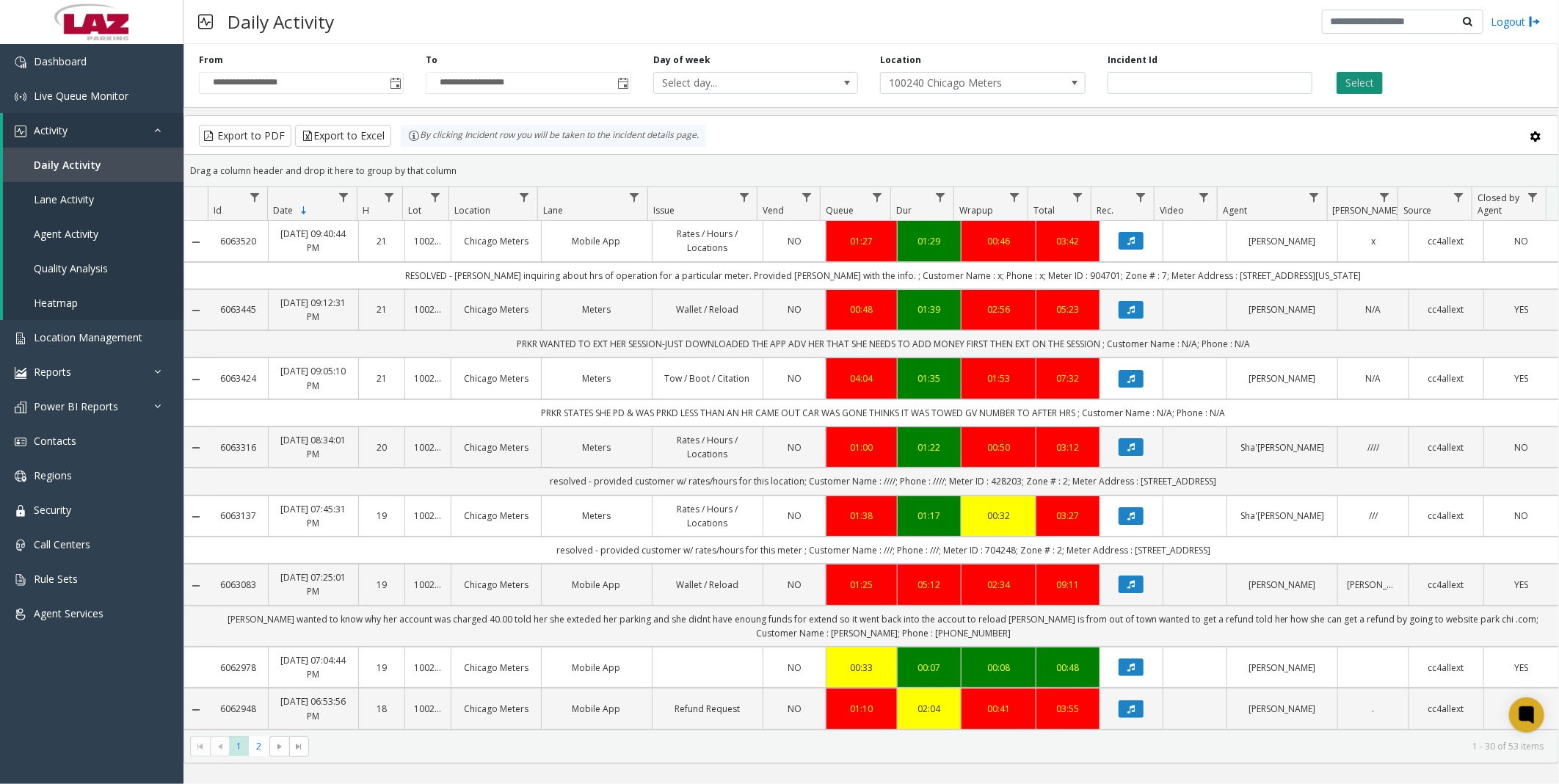
click at [1363, 81] on button "Select" at bounding box center [1360, 82] width 46 height 22
click at [355, 128] on button "Export to Excel" at bounding box center [342, 136] width 96 height 22
click at [852, 46] on div "**********" at bounding box center [871, 73] width 1376 height 70
click at [72, 337] on span "Location Management" at bounding box center [88, 337] width 109 height 14
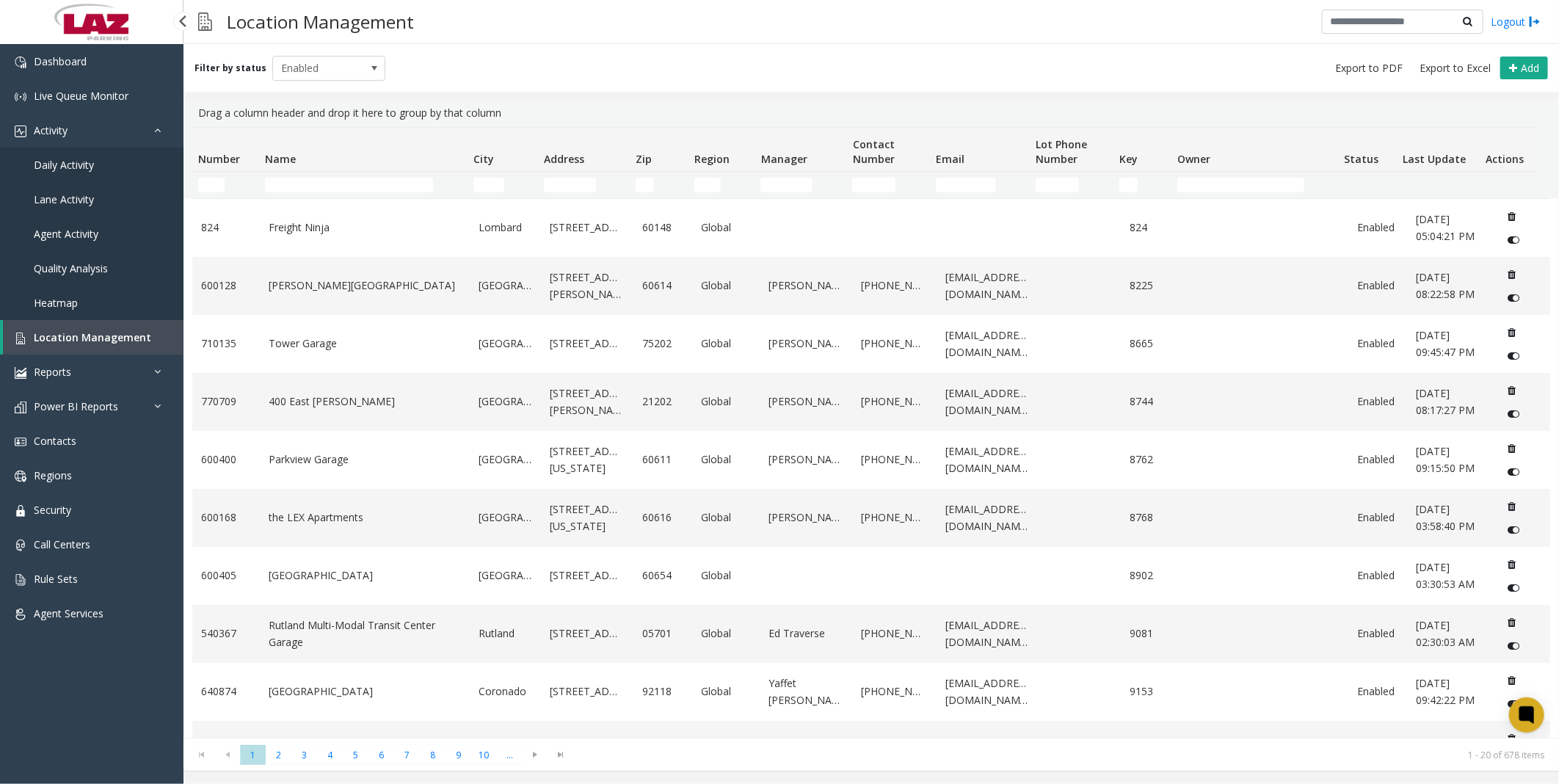
click at [68, 158] on span "Daily Activity" at bounding box center [64, 164] width 60 height 14
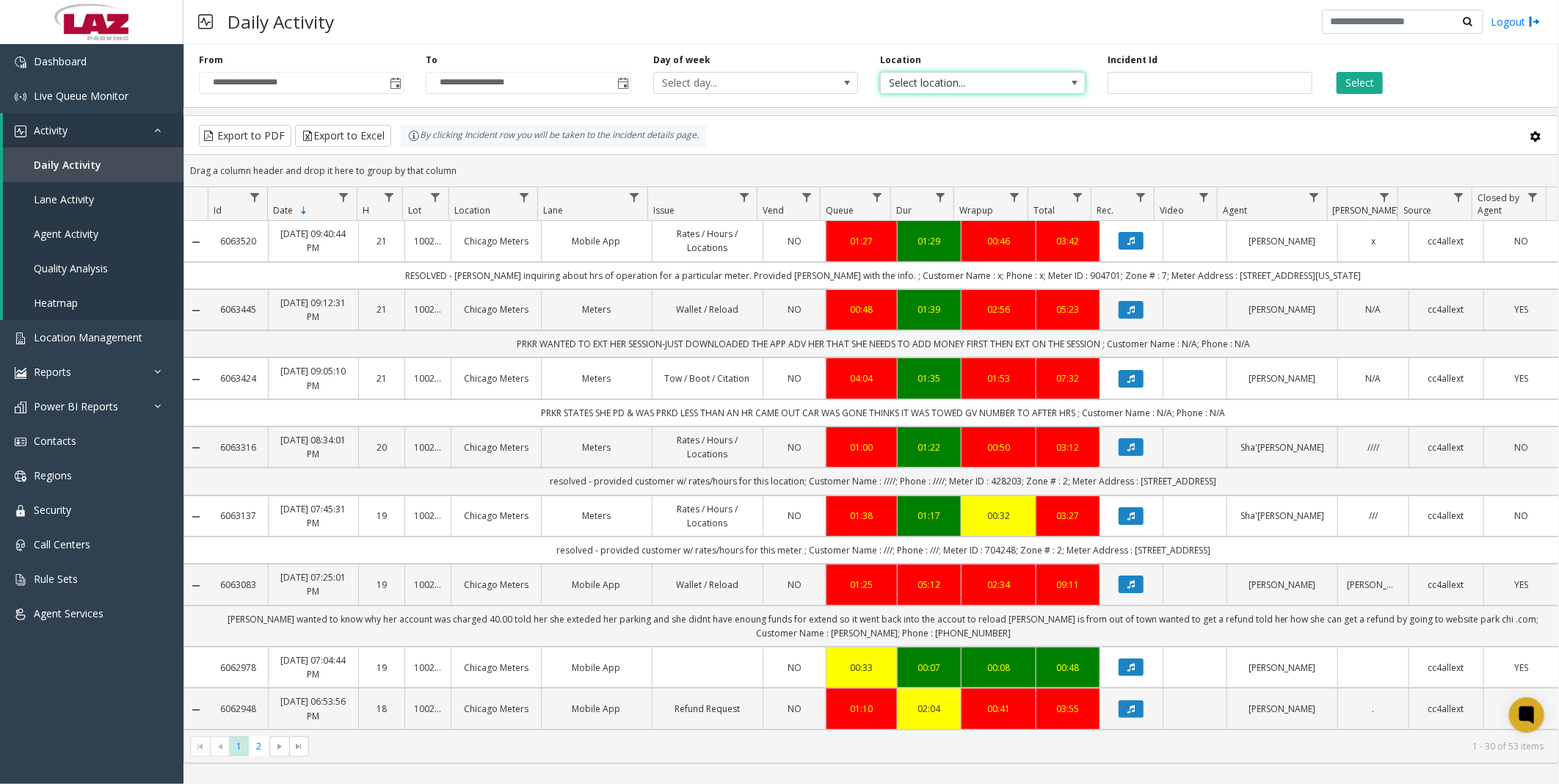
click at [945, 85] on span "Select location..." at bounding box center [963, 83] width 163 height 21
type input "******"
click at [910, 160] on li "100240 Chicago Meters" at bounding box center [983, 160] width 201 height 20
click at [398, 81] on span "Toggle popup" at bounding box center [395, 83] width 11 height 11
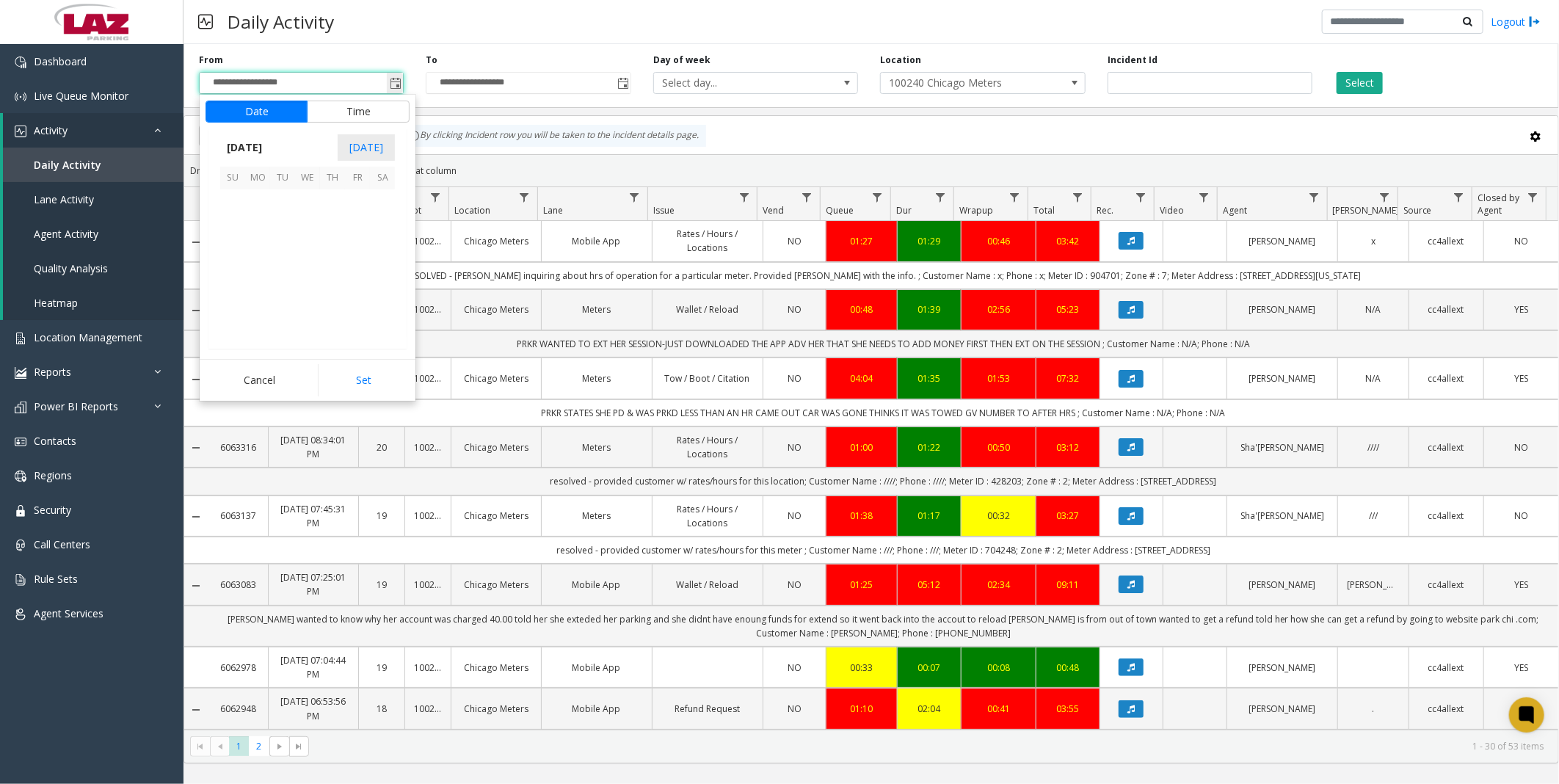
scroll to position [263185, 0]
click at [356, 199] on span "1" at bounding box center [358, 202] width 25 height 25
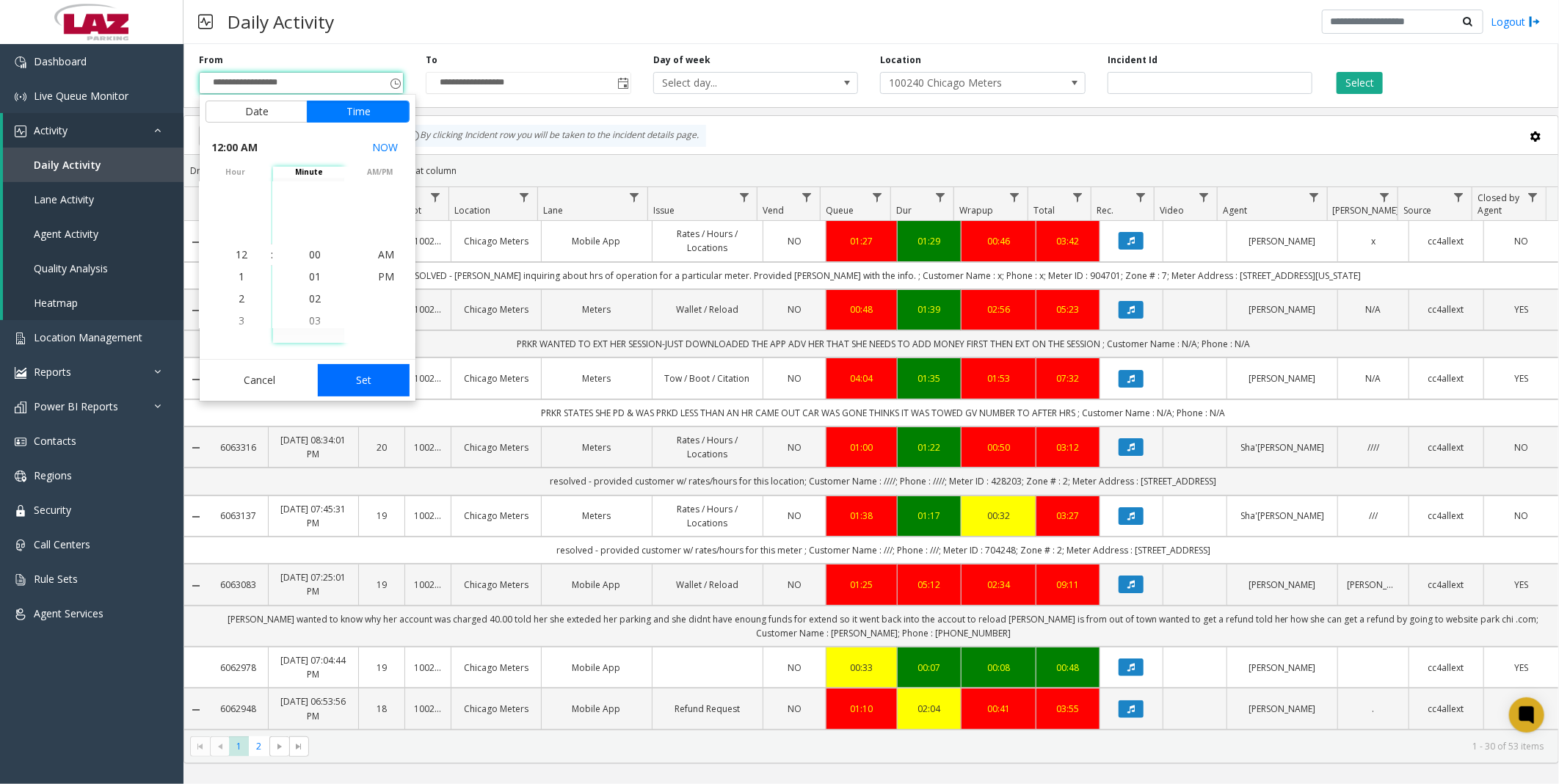
click at [362, 379] on button "Set" at bounding box center [364, 380] width 93 height 32
type input "**********"
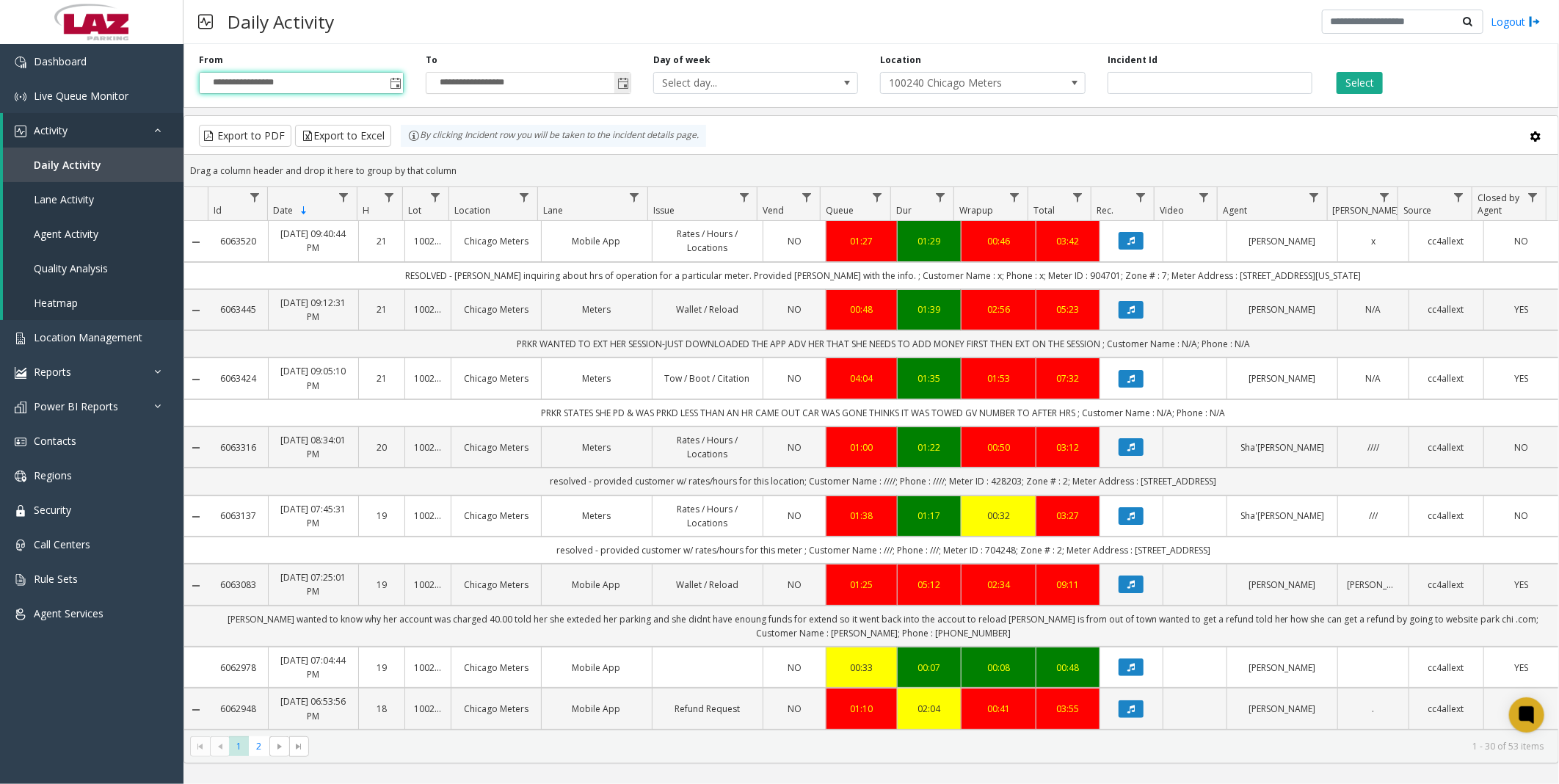
click at [625, 80] on span "Toggle popup" at bounding box center [623, 83] width 11 height 11
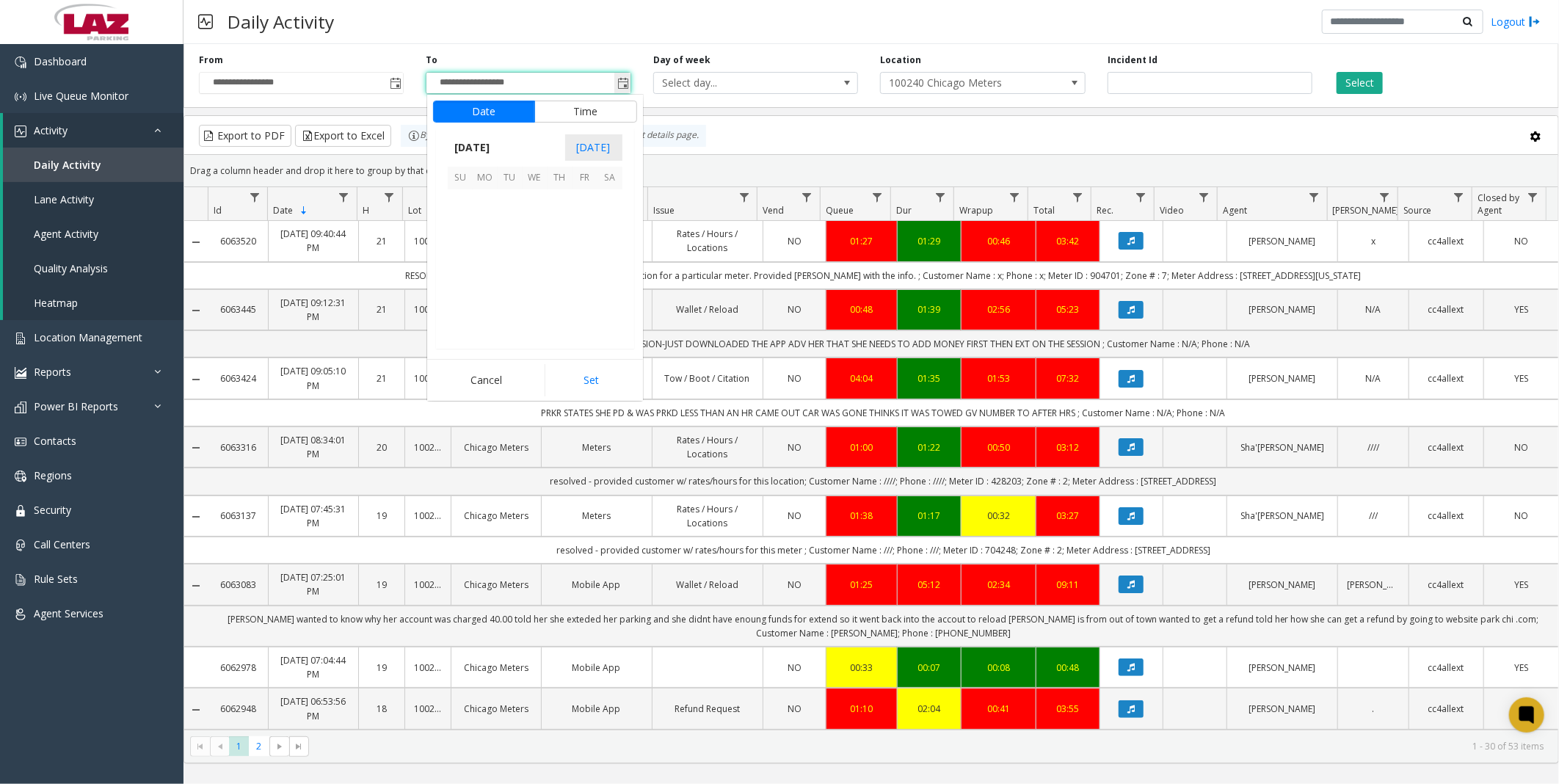
scroll to position [22, 0]
click at [585, 369] on button "Set" at bounding box center [591, 380] width 93 height 32
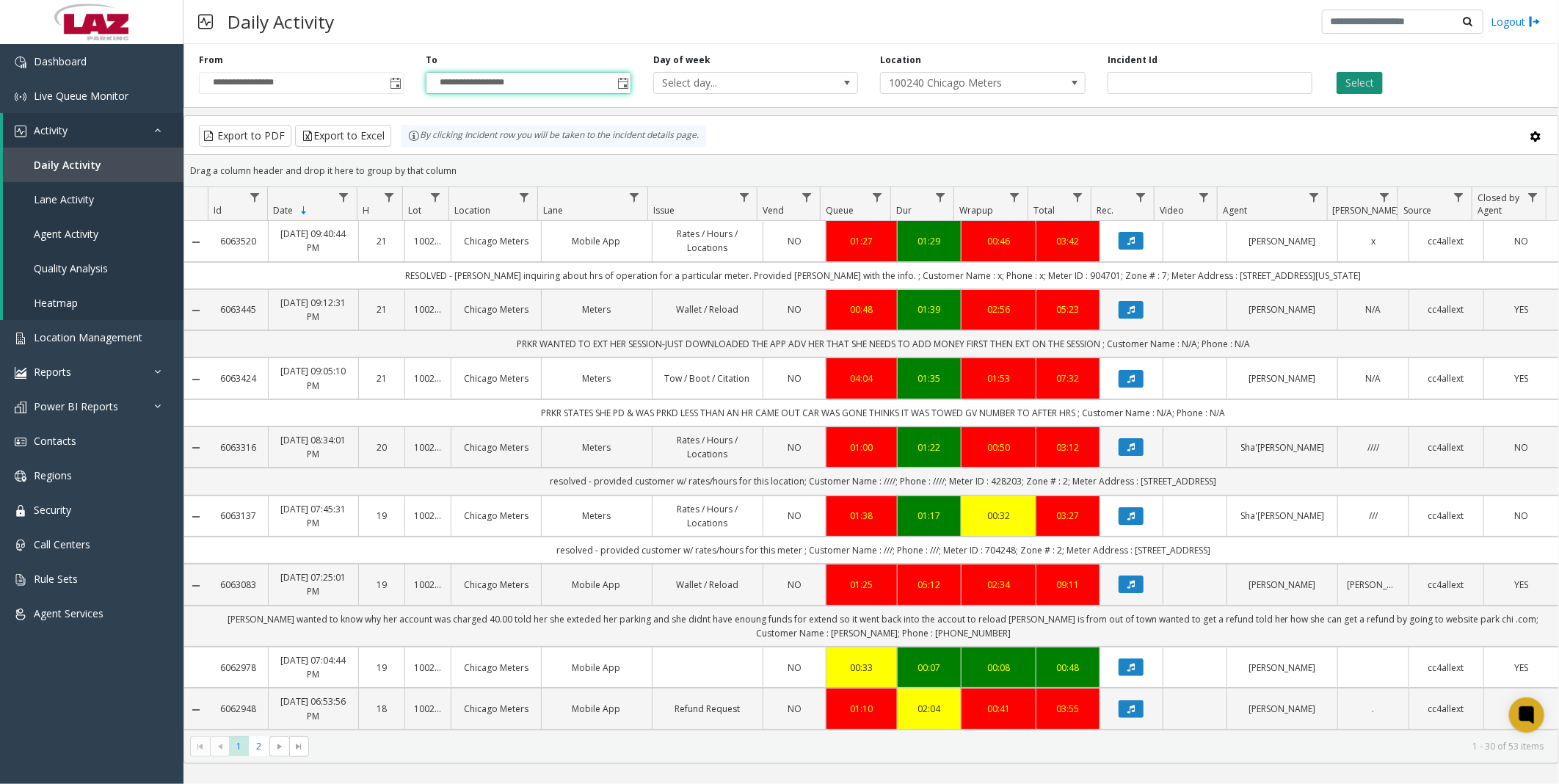
click at [1363, 76] on button "Select" at bounding box center [1360, 82] width 46 height 22
click at [1312, 195] on span "Data table" at bounding box center [1314, 197] width 11 height 11
click at [1331, 259] on input "Agent Filter" at bounding box center [1378, 261] width 125 height 25
type input "******"
click at [1421, 391] on button "Filter" at bounding box center [1409, 397] width 60 height 32
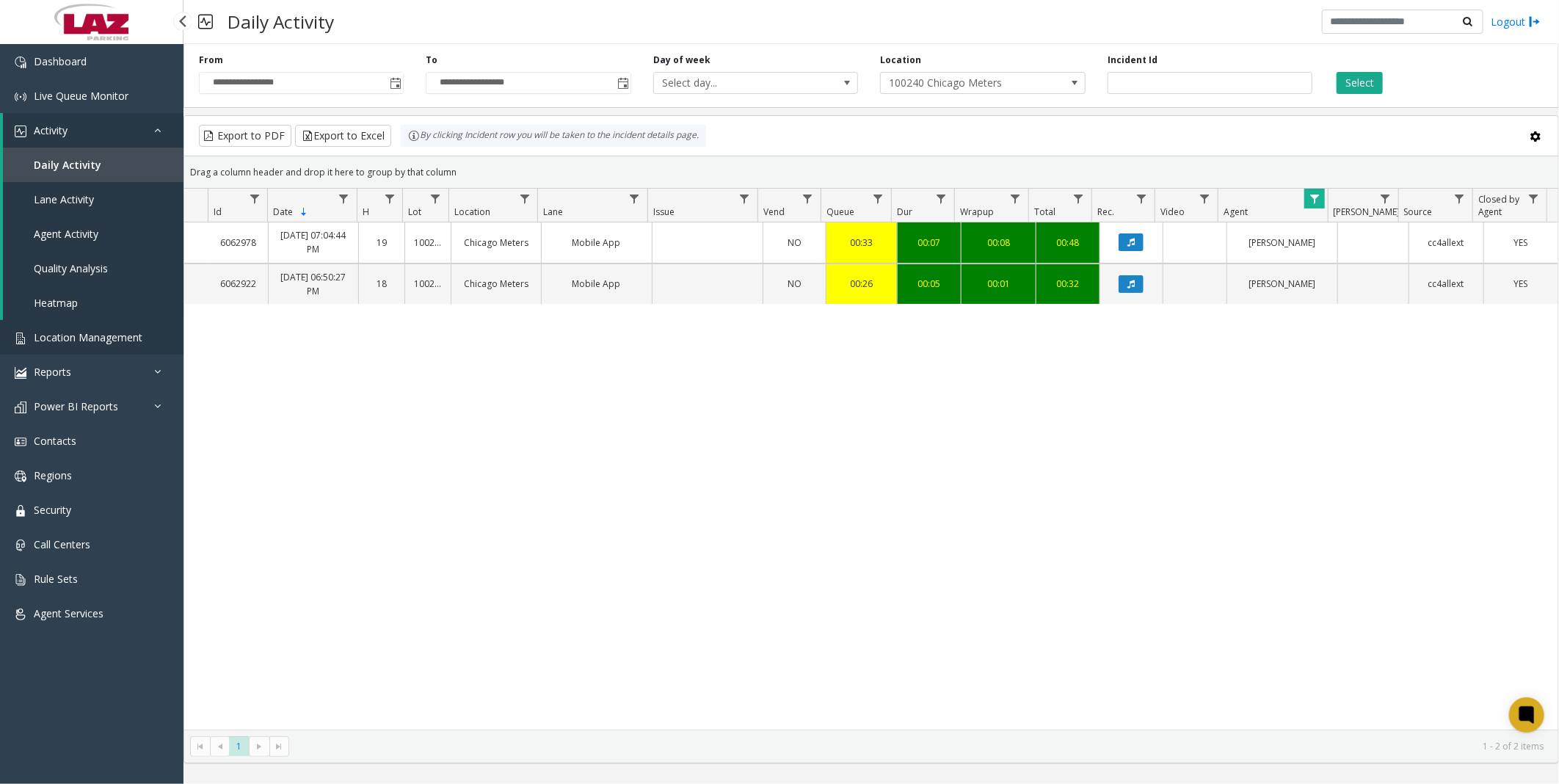
click at [100, 320] on link "Location Management" at bounding box center [92, 337] width 184 height 34
